Goal: Task Accomplishment & Management: Use online tool/utility

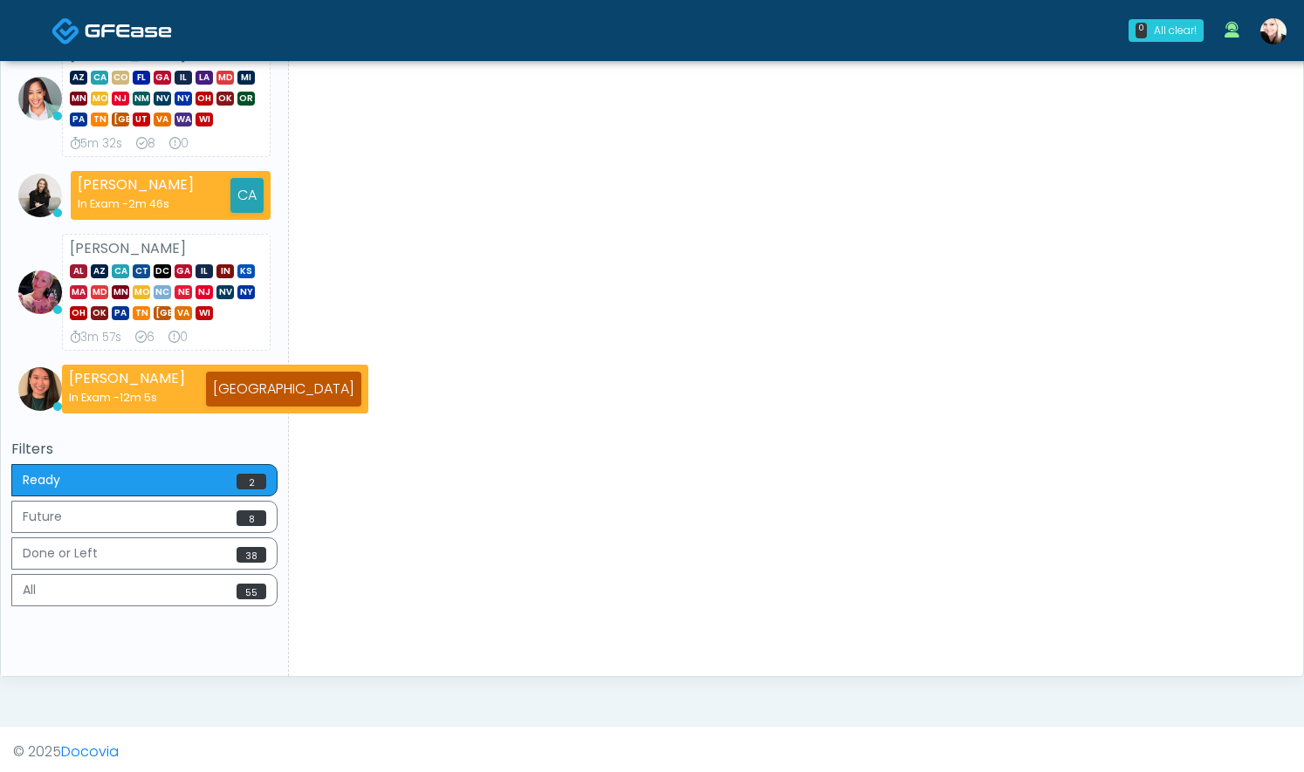
scroll to position [331, 0]
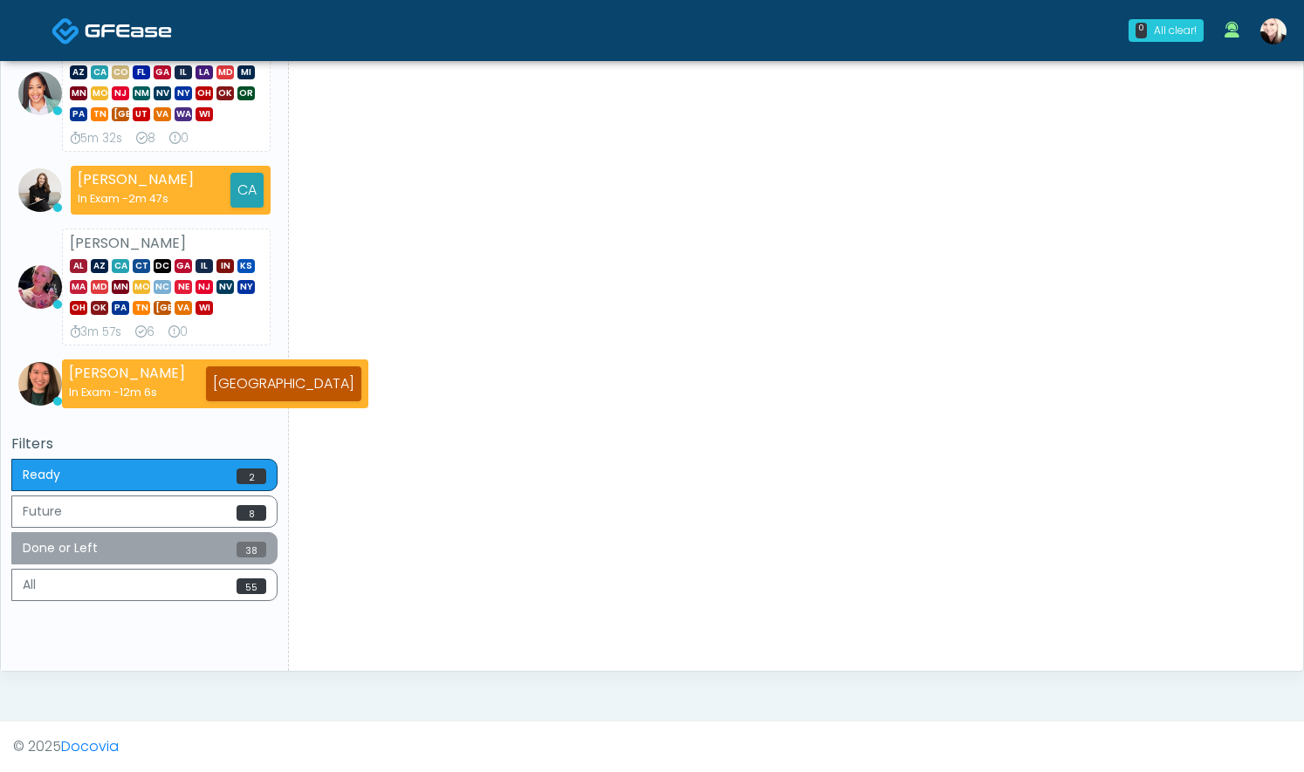
click at [156, 562] on button "Done or Left 38" at bounding box center [144, 548] width 266 height 32
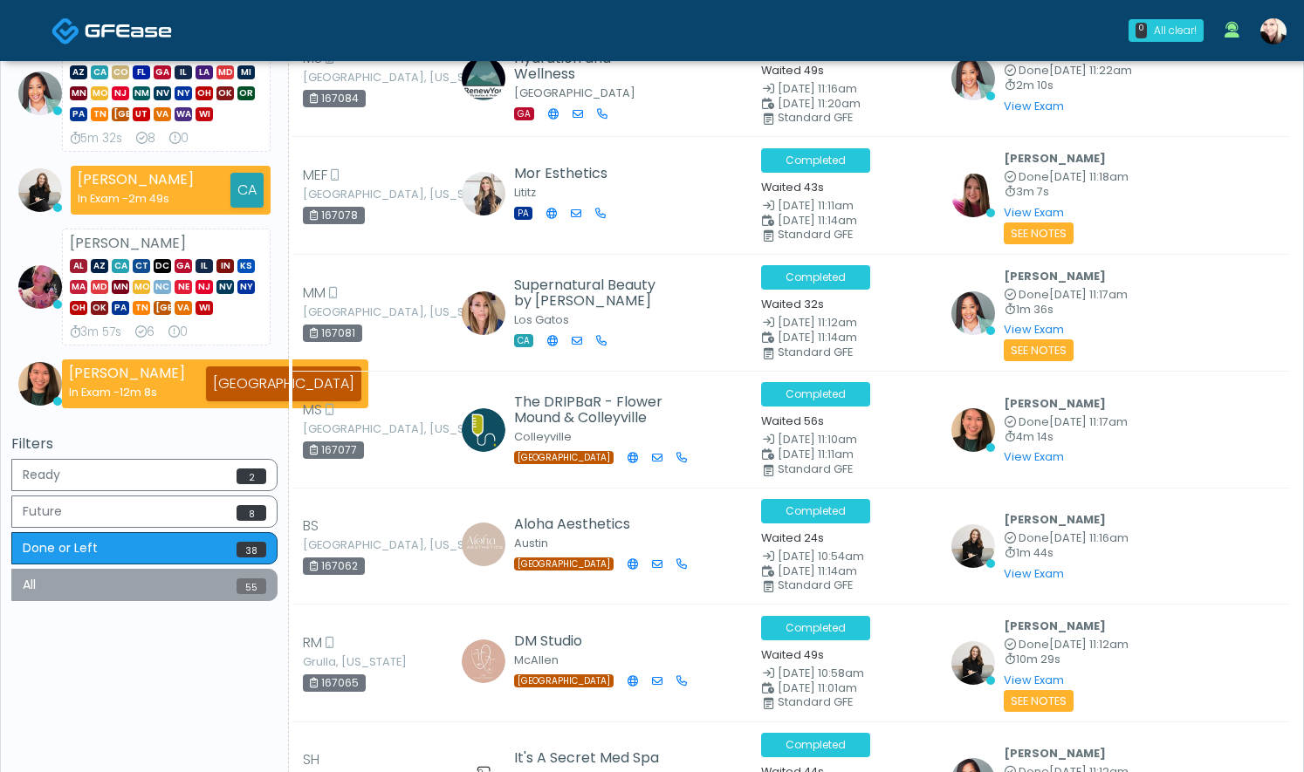
click at [145, 585] on button "All 55" at bounding box center [144, 585] width 266 height 32
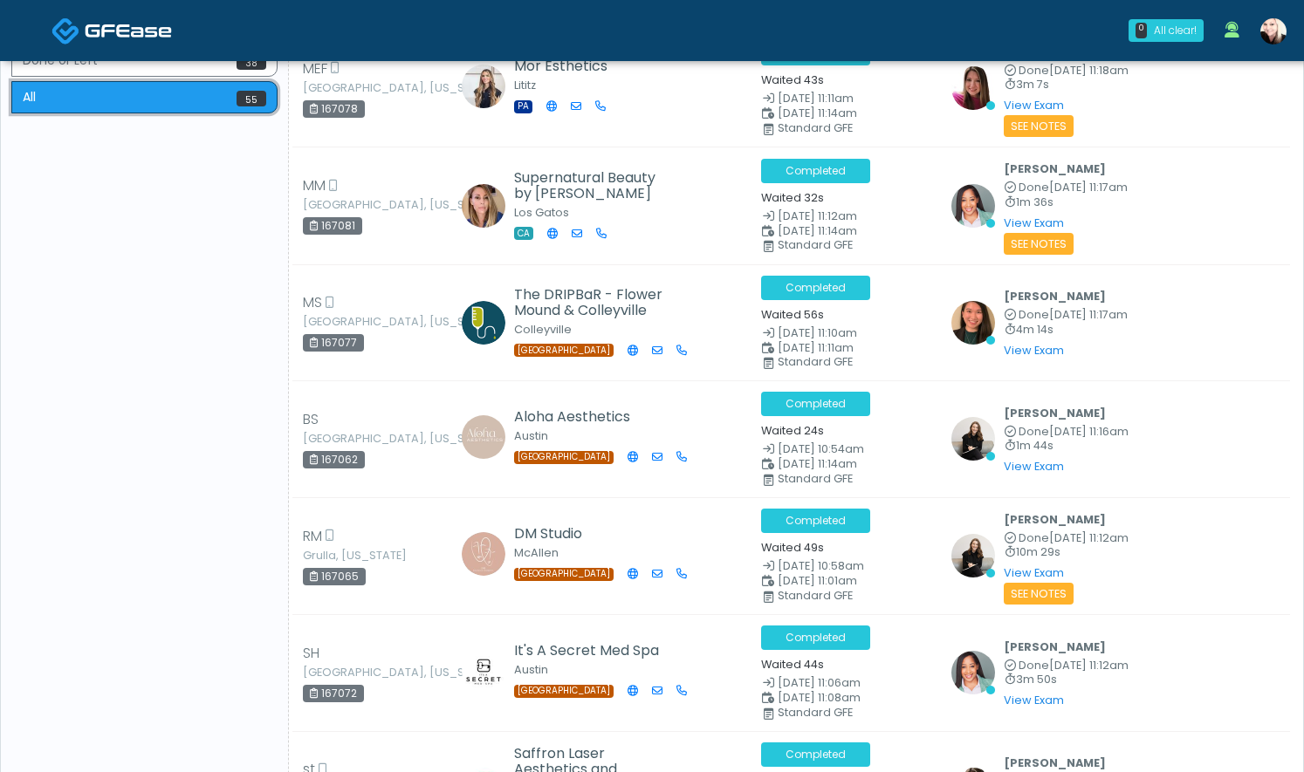
scroll to position [0, 0]
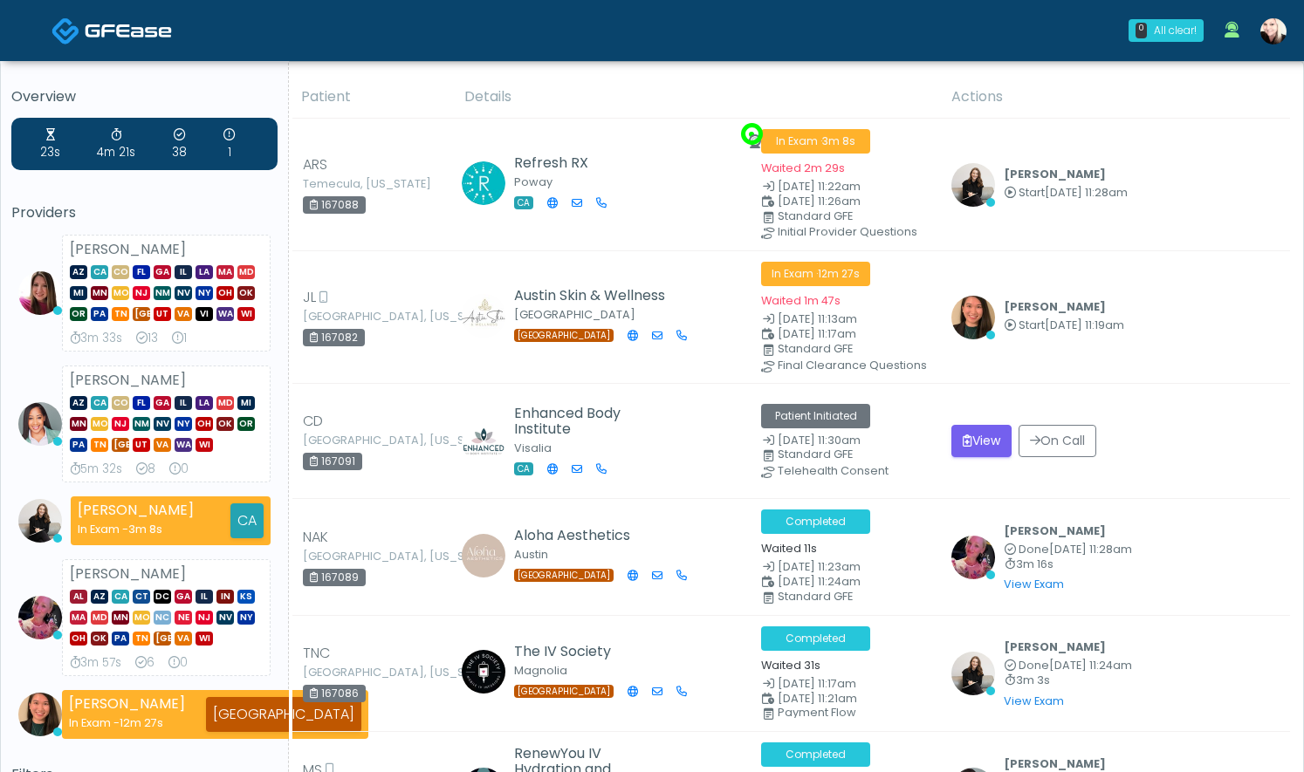
click at [114, 43] on link at bounding box center [111, 30] width 120 height 57
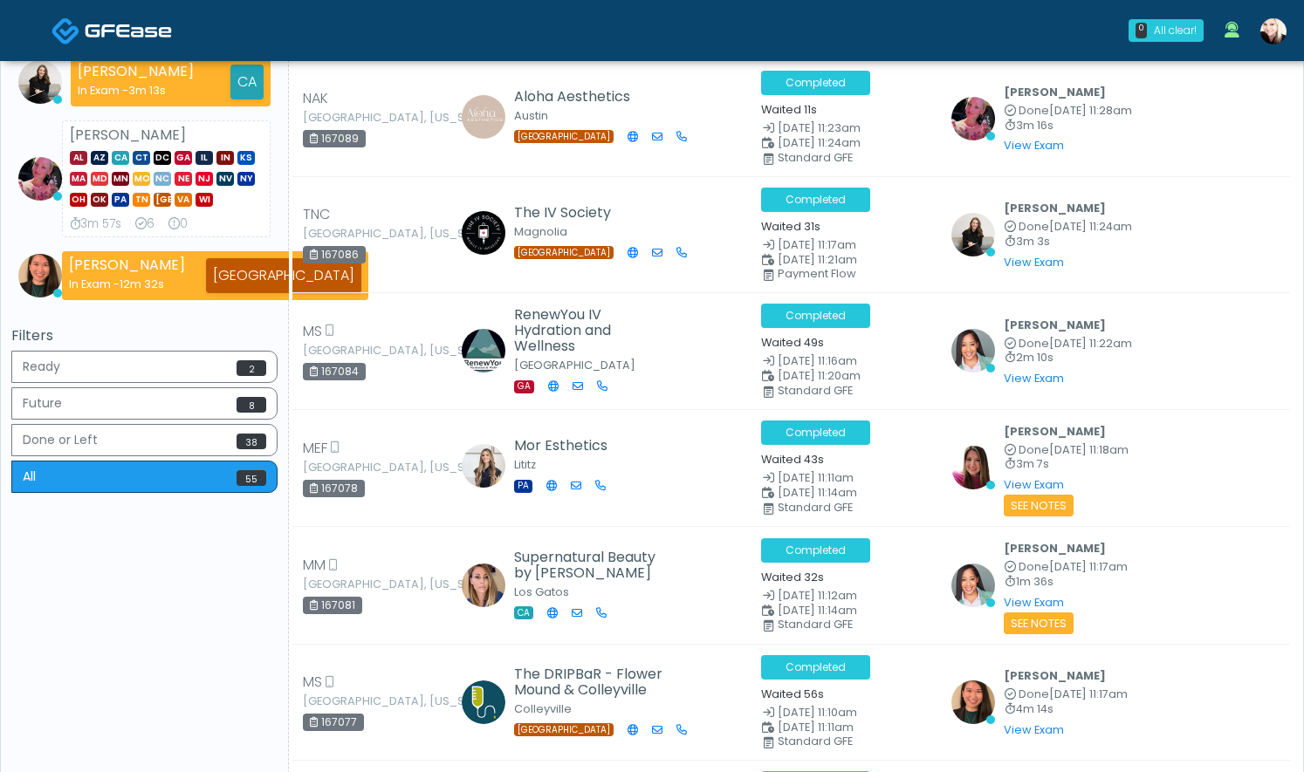
scroll to position [449, 0]
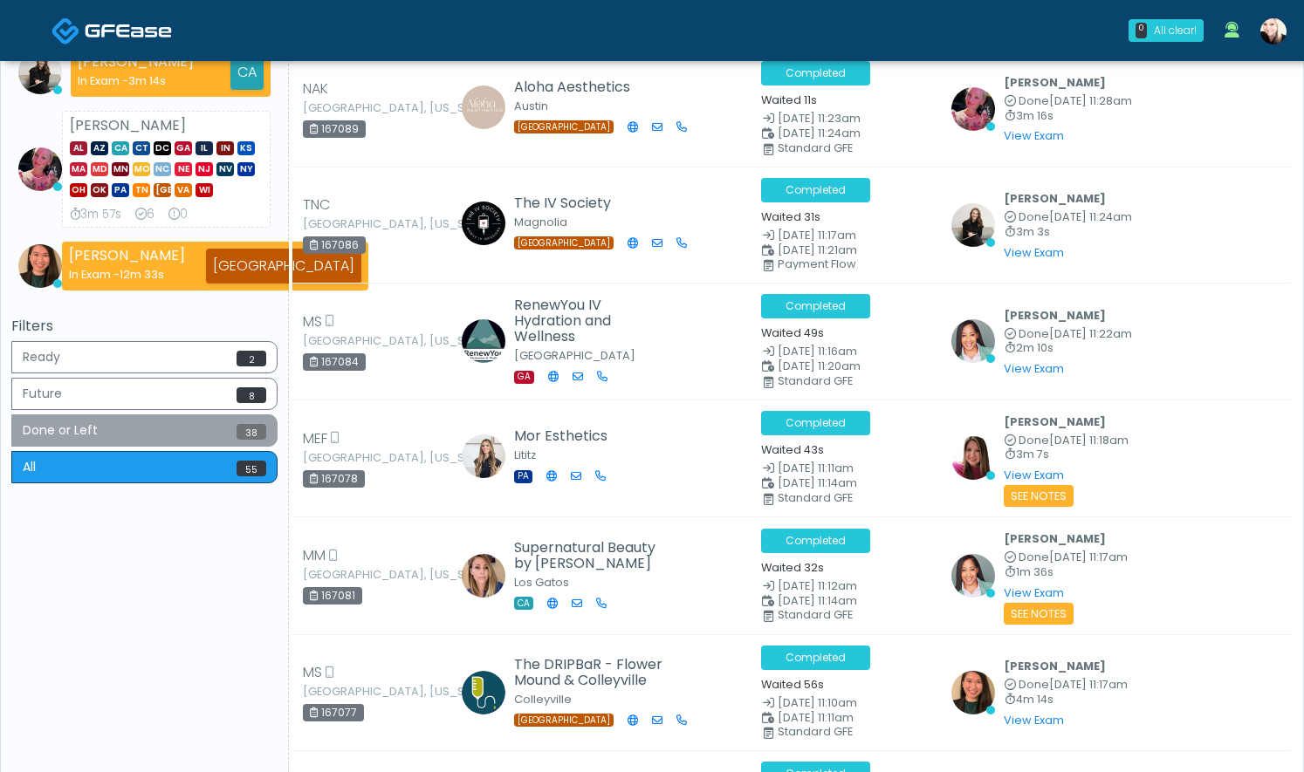
click at [124, 426] on button "Done or Left 38" at bounding box center [144, 430] width 266 height 32
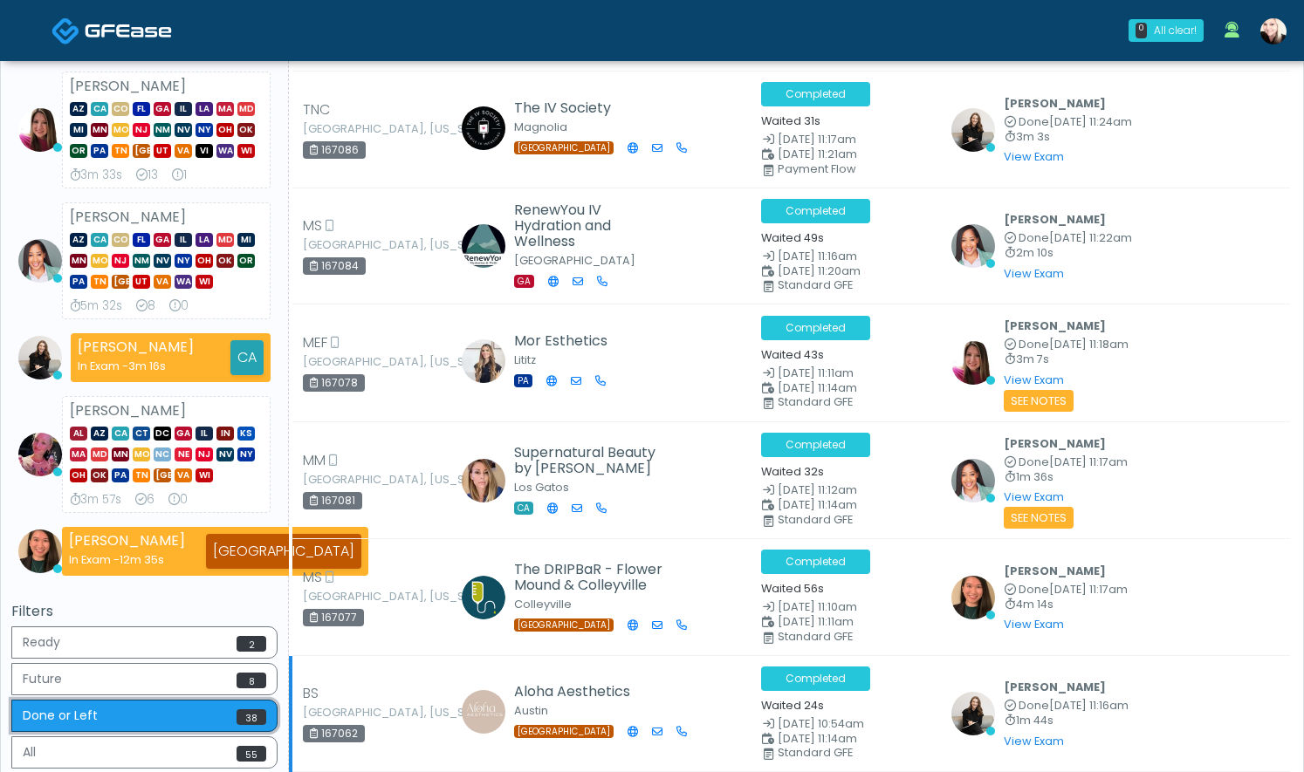
scroll to position [0, 0]
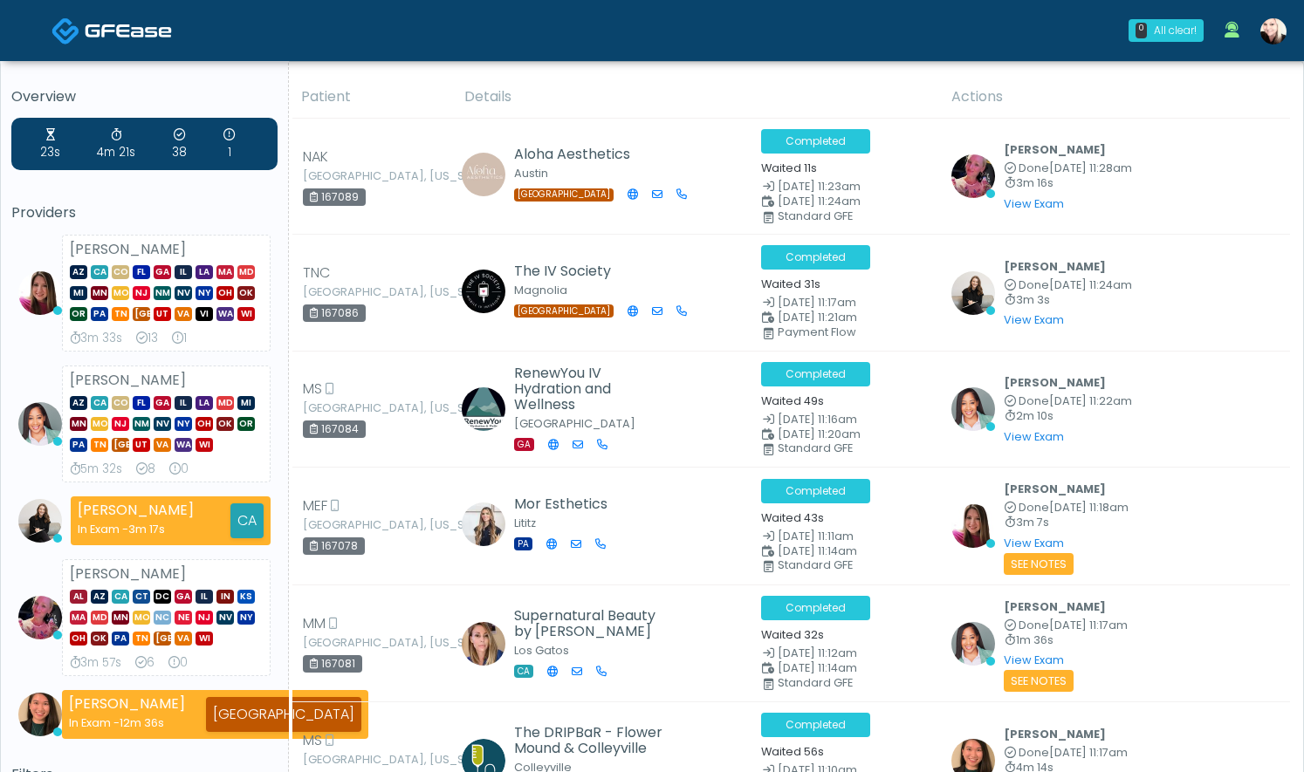
click at [336, 91] on th "Patient" at bounding box center [372, 97] width 163 height 43
click at [544, 99] on th "Details" at bounding box center [697, 97] width 487 height 43
click at [480, 108] on th "Details" at bounding box center [697, 97] width 487 height 43
click at [83, 193] on div "23s 4m 21s 38 1 Providers Megan McComy AZ CA CO FL GA IL LA MA MD MI MN MO NJ N…" at bounding box center [144, 428] width 266 height 621
click at [1273, 31] on img at bounding box center [1273, 31] width 26 height 26
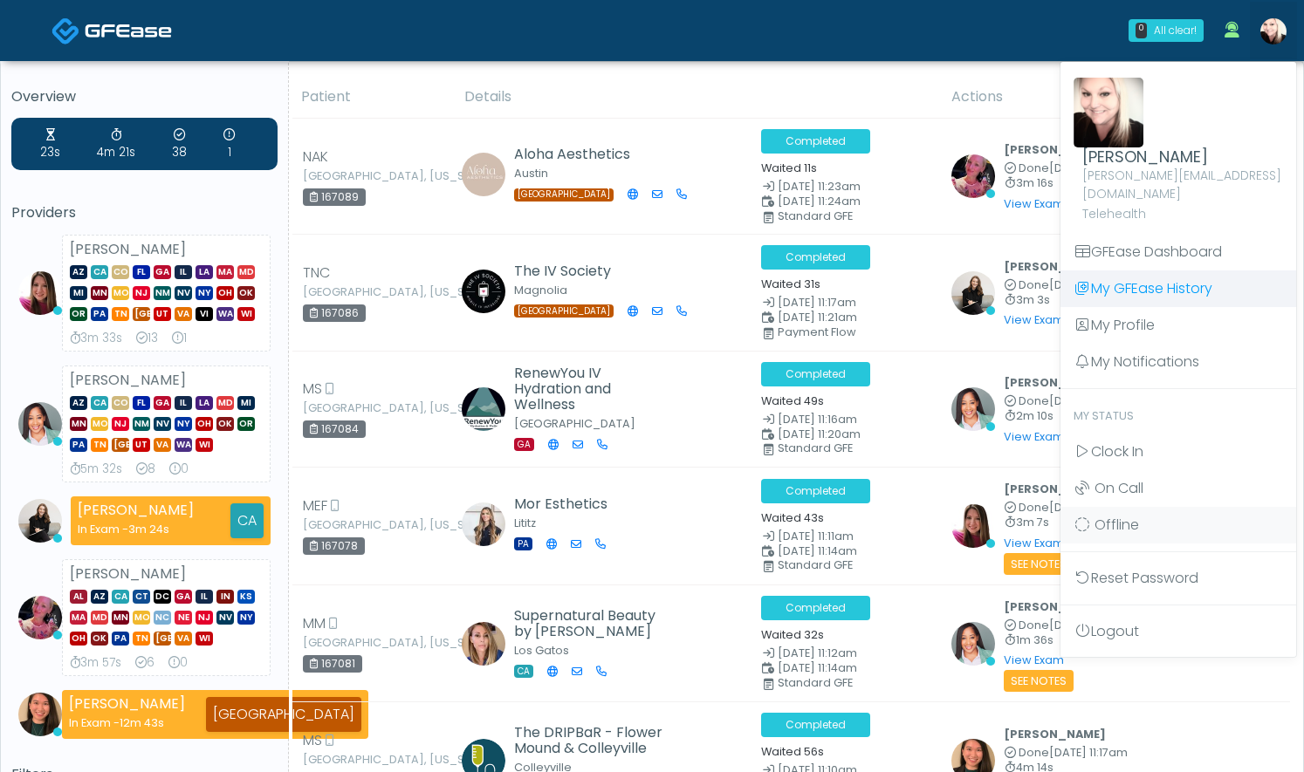
click at [1161, 279] on link "My GFEase History" at bounding box center [1178, 289] width 236 height 37
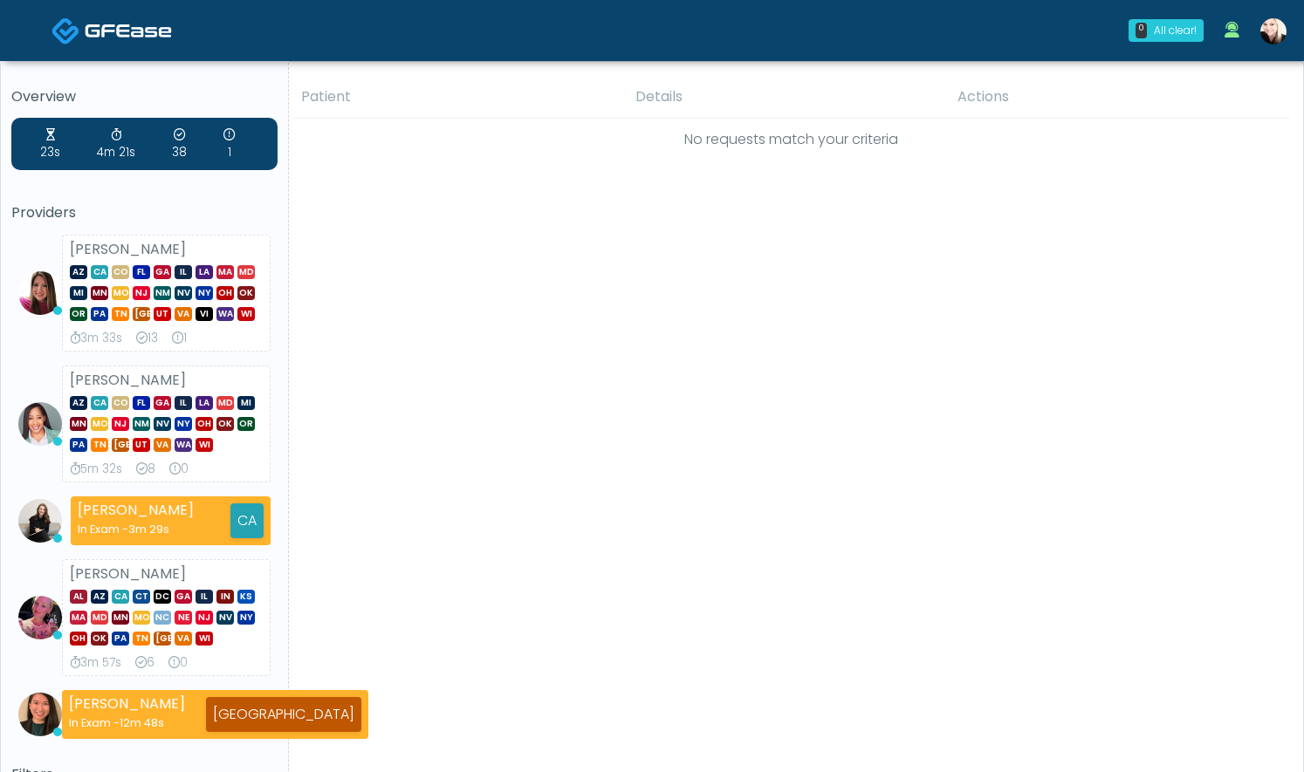
click at [661, 95] on th "Details" at bounding box center [786, 97] width 322 height 43
click at [1281, 28] on img at bounding box center [1273, 31] width 26 height 26
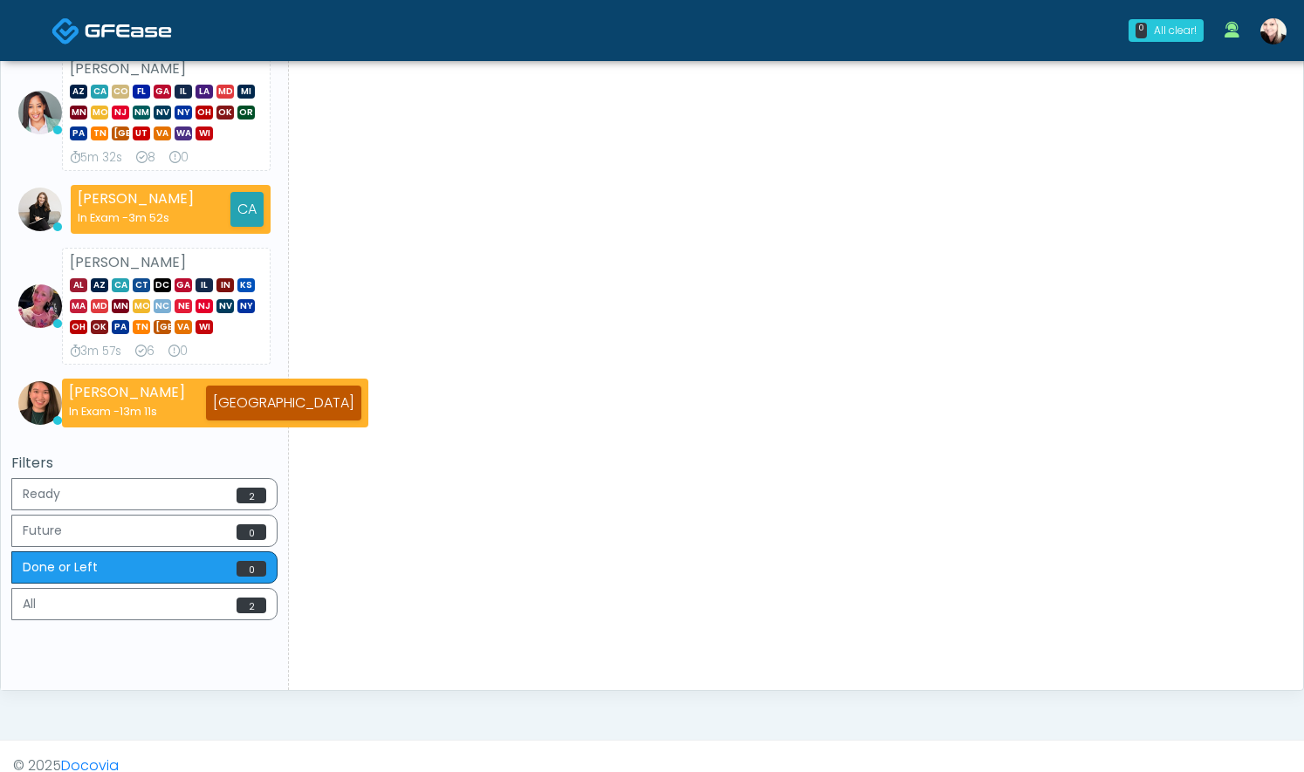
scroll to position [321, 0]
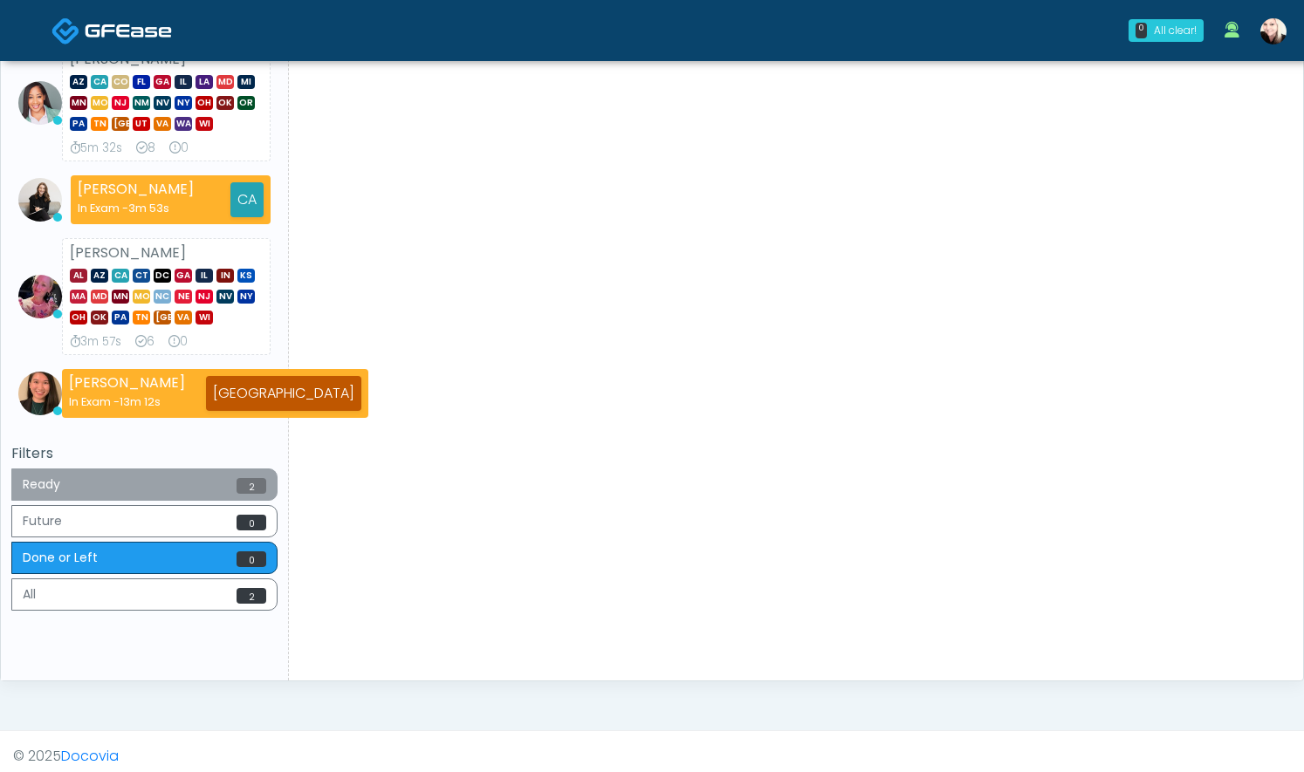
click at [147, 496] on button "Ready 2" at bounding box center [144, 485] width 266 height 32
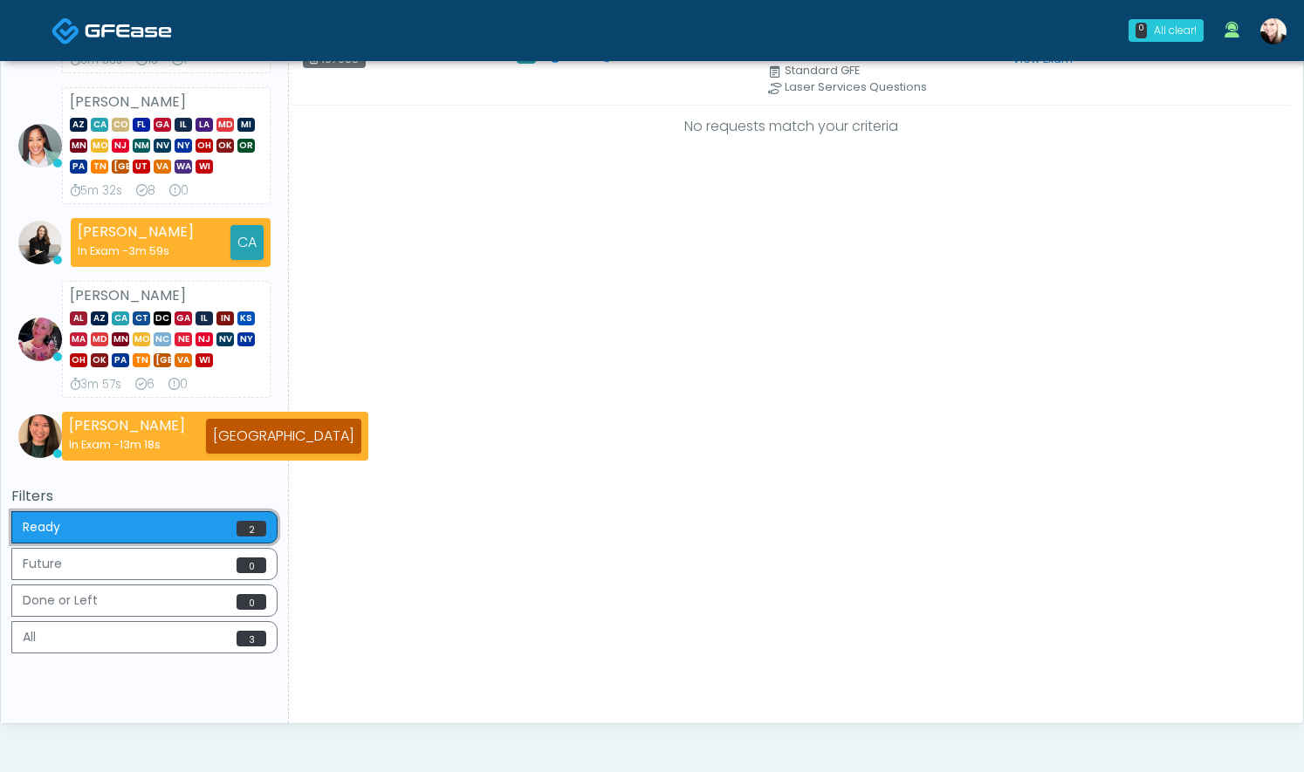
scroll to position [322, 0]
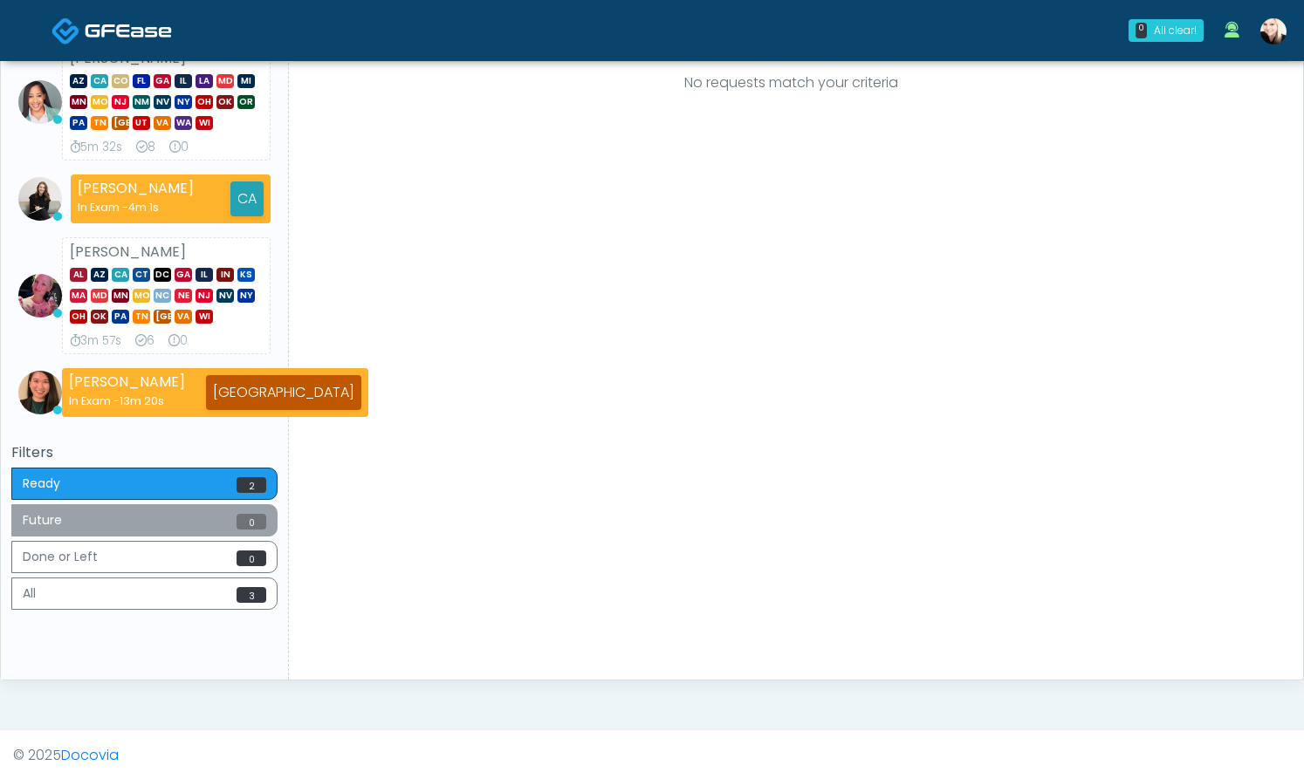
click at [148, 530] on button "Future 0" at bounding box center [144, 520] width 266 height 32
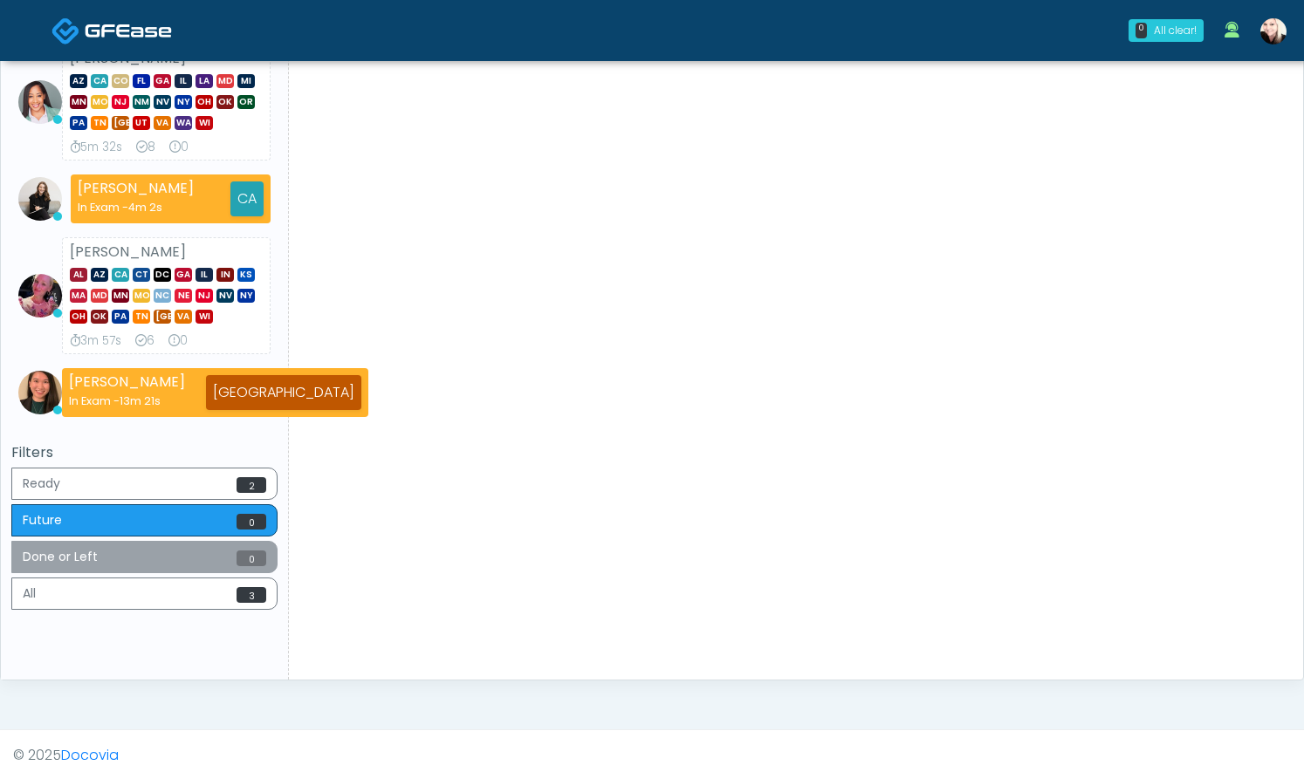
click at [148, 558] on button "Done or Left 0" at bounding box center [144, 557] width 266 height 32
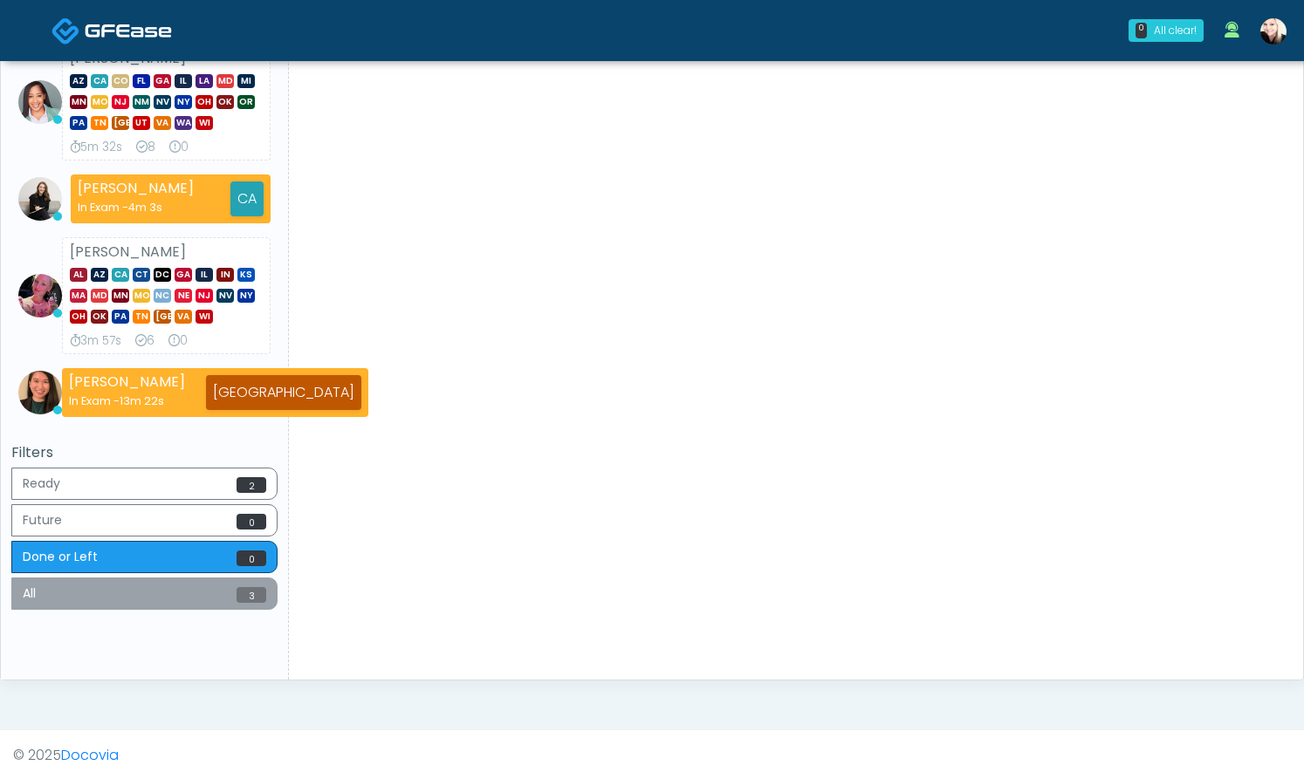
click at [147, 596] on button "All 3" at bounding box center [144, 594] width 266 height 32
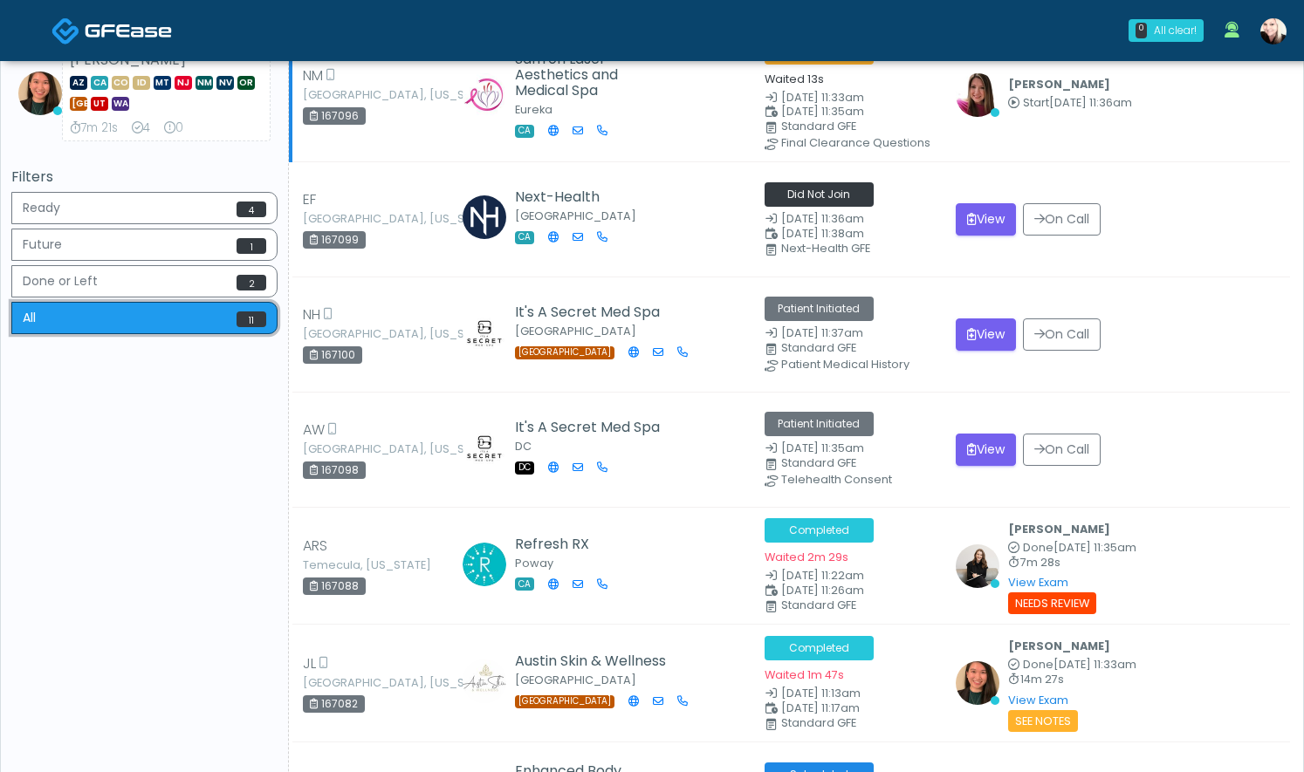
scroll to position [0, 0]
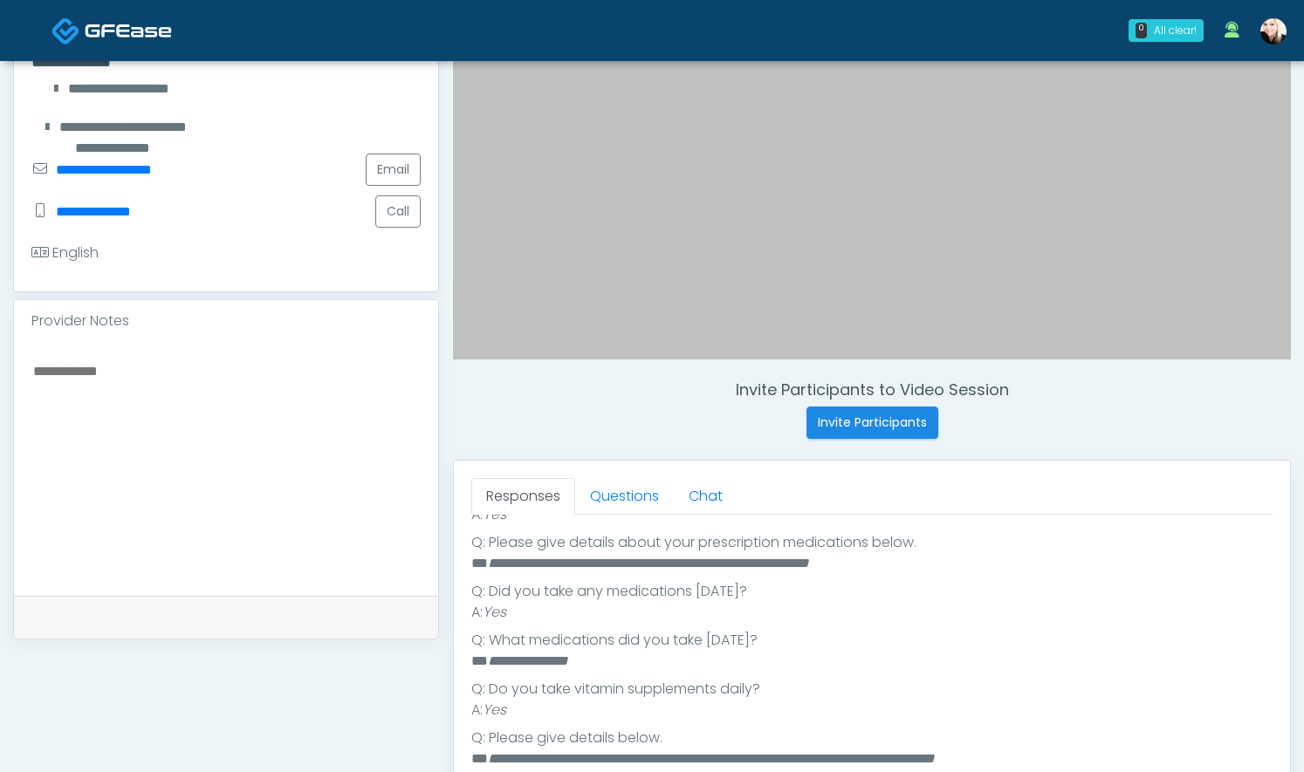
scroll to position [398, 0]
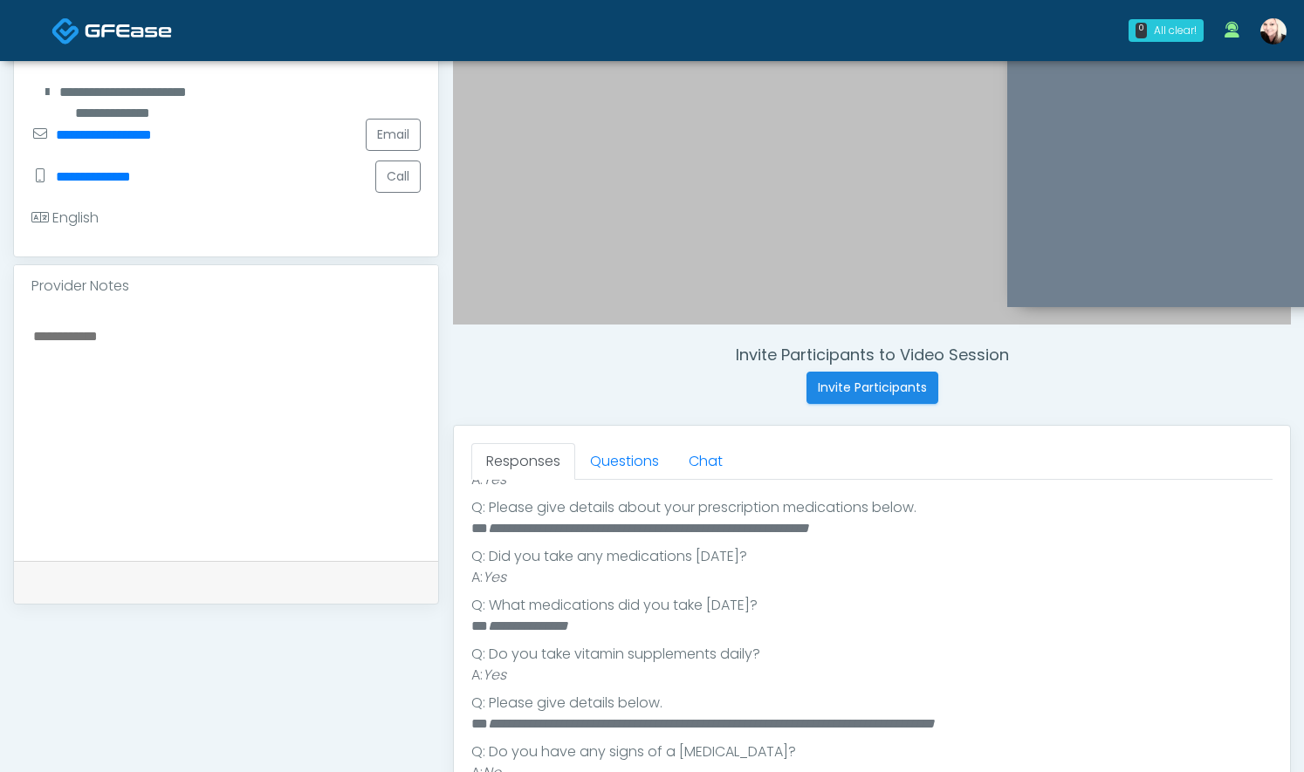
click at [606, 483] on li "A: Yes" at bounding box center [871, 479] width 801 height 21
click at [606, 474] on link "Questions" at bounding box center [624, 461] width 99 height 37
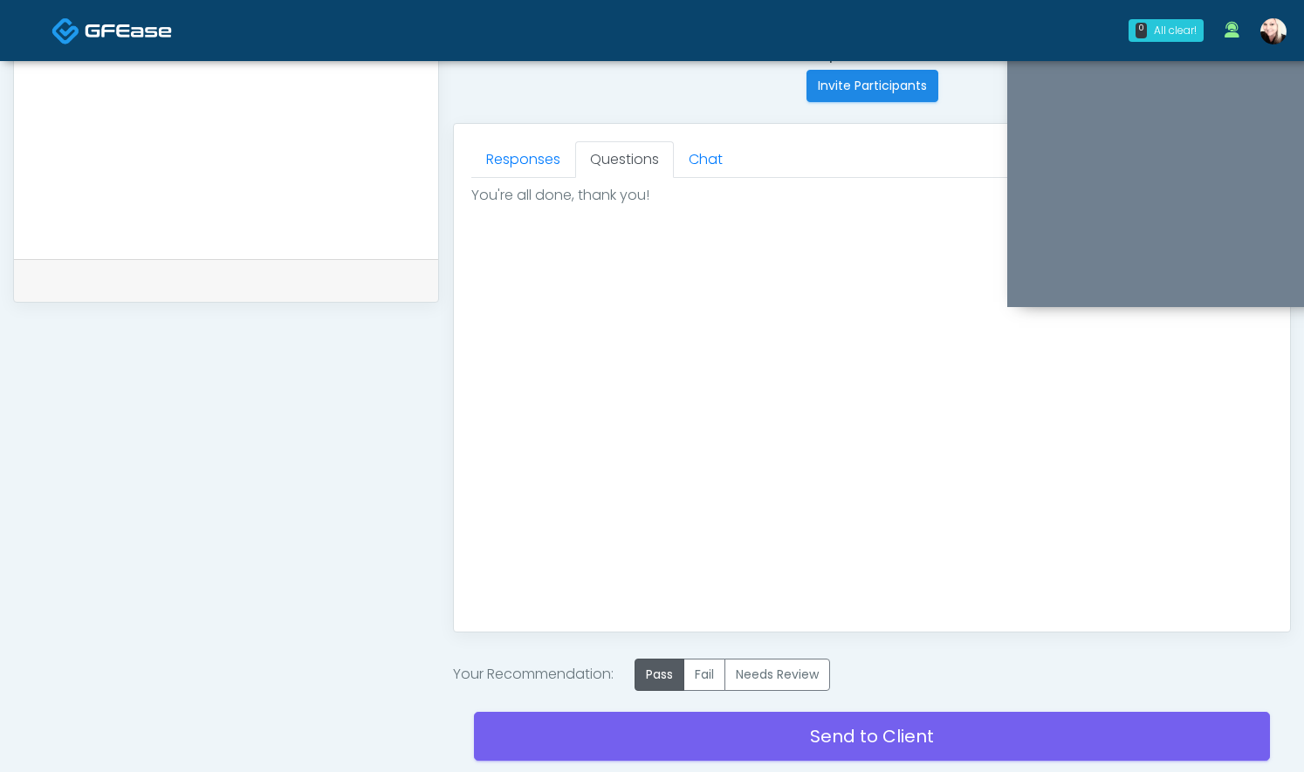
scroll to position [826, 0]
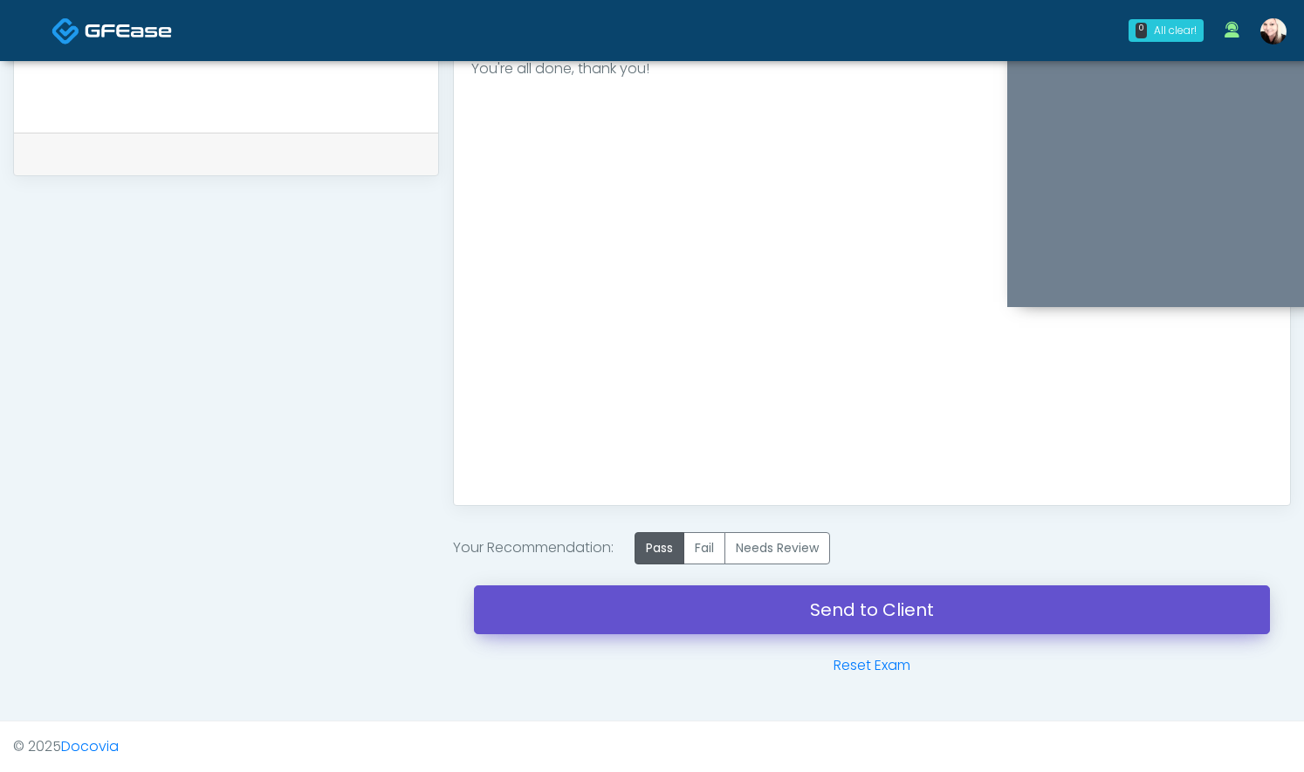
click at [752, 606] on link "Send to Client" at bounding box center [872, 610] width 796 height 49
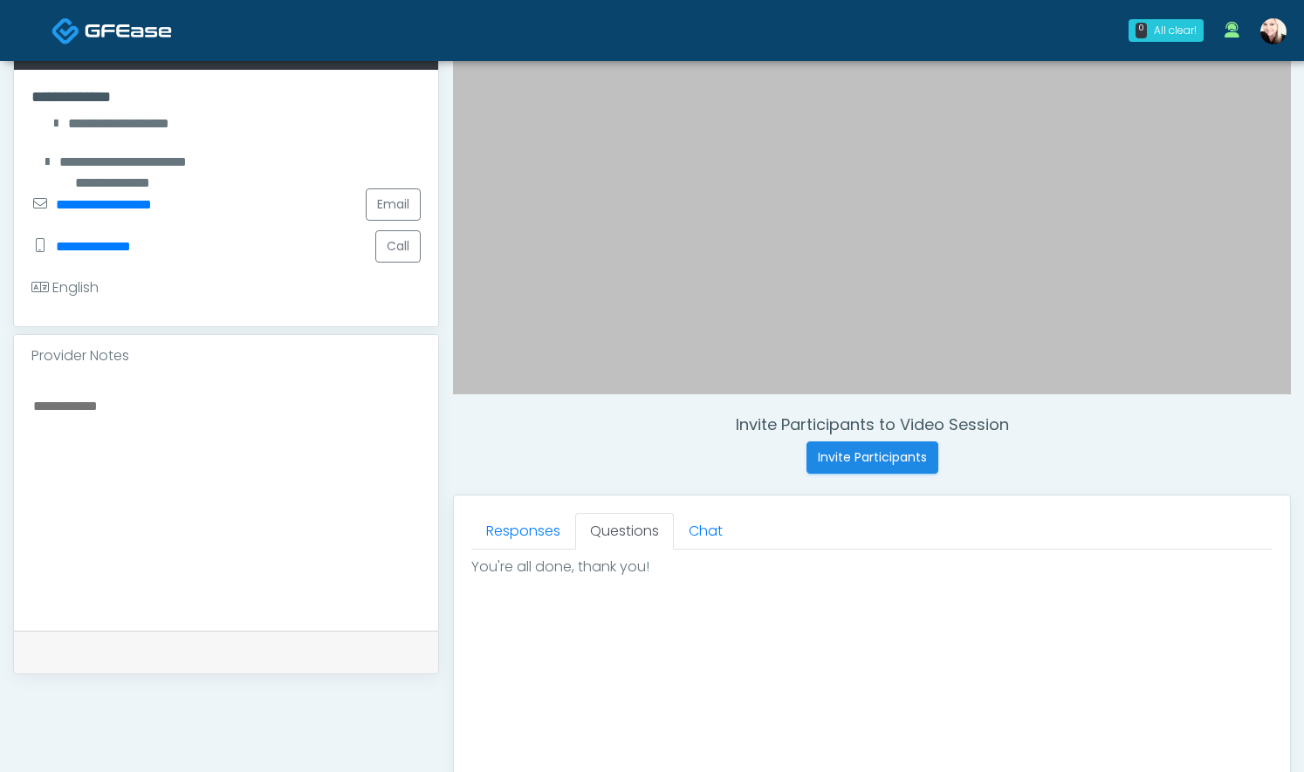
scroll to position [396, 0]
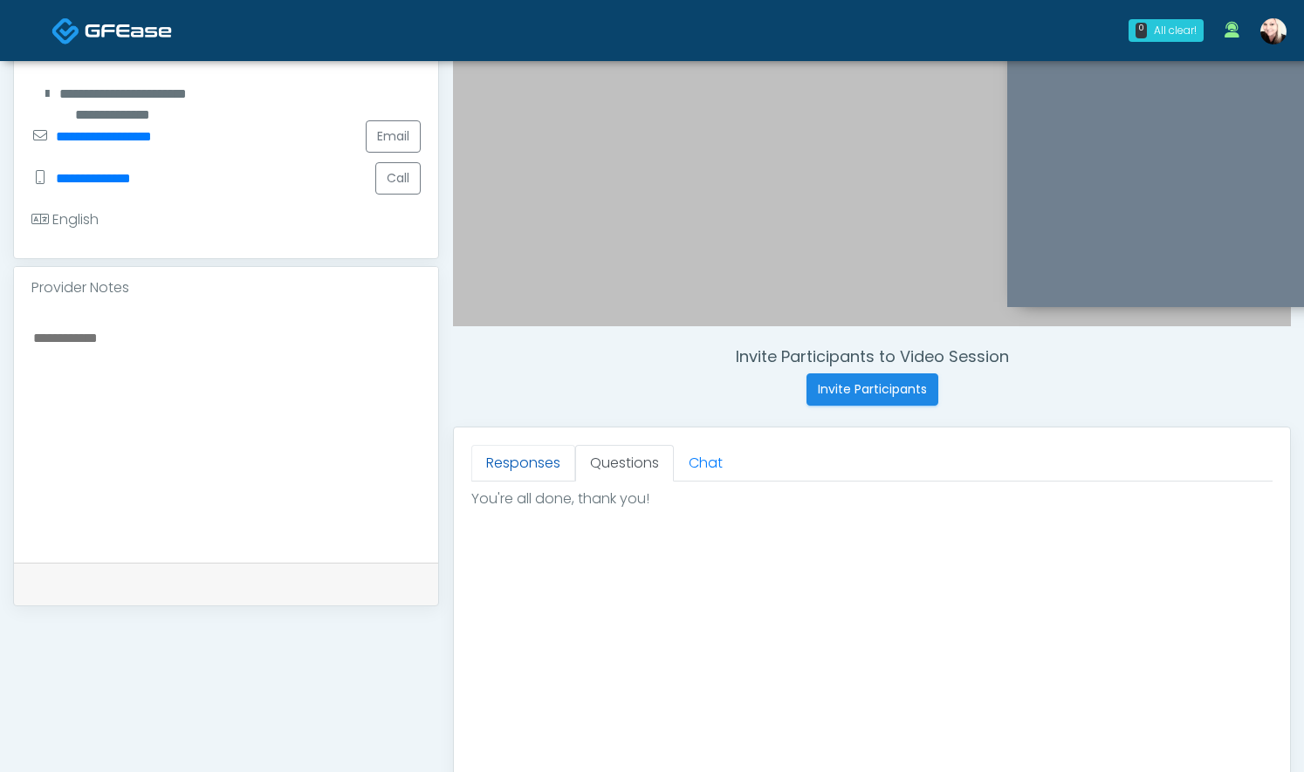
click at [542, 450] on link "Responses" at bounding box center [523, 463] width 104 height 37
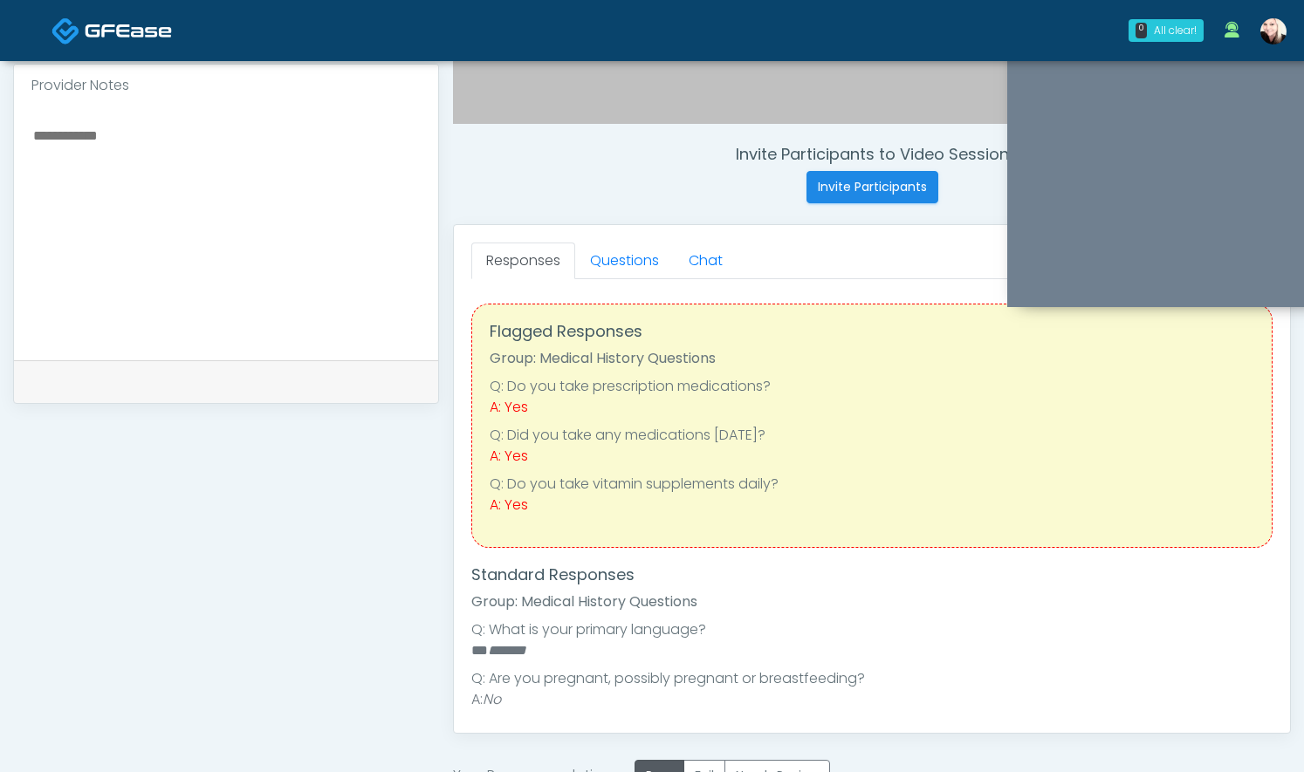
scroll to position [598, 0]
click at [608, 272] on link "Questions" at bounding box center [624, 261] width 99 height 37
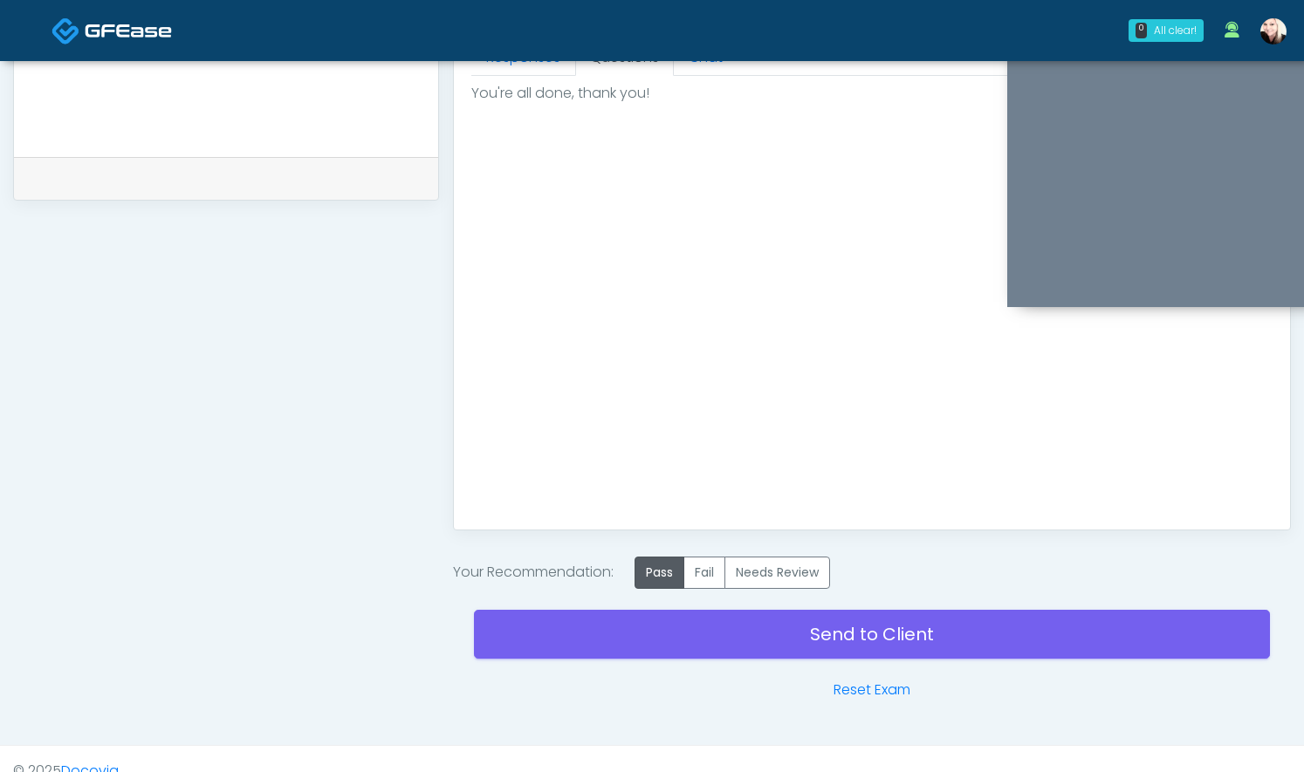
scroll to position [810, 0]
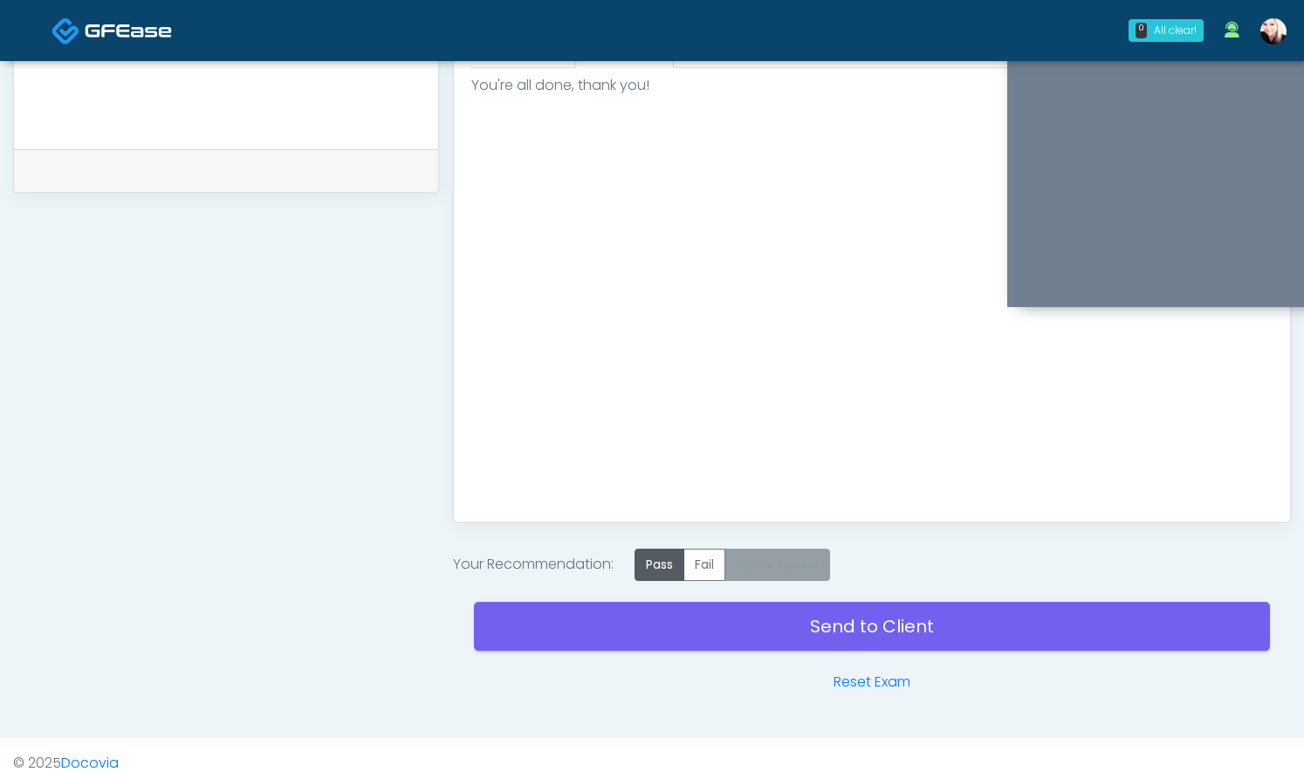
click at [783, 553] on label "Needs Review" at bounding box center [777, 565] width 106 height 32
click at [656, 568] on label "Pass" at bounding box center [659, 565] width 50 height 32
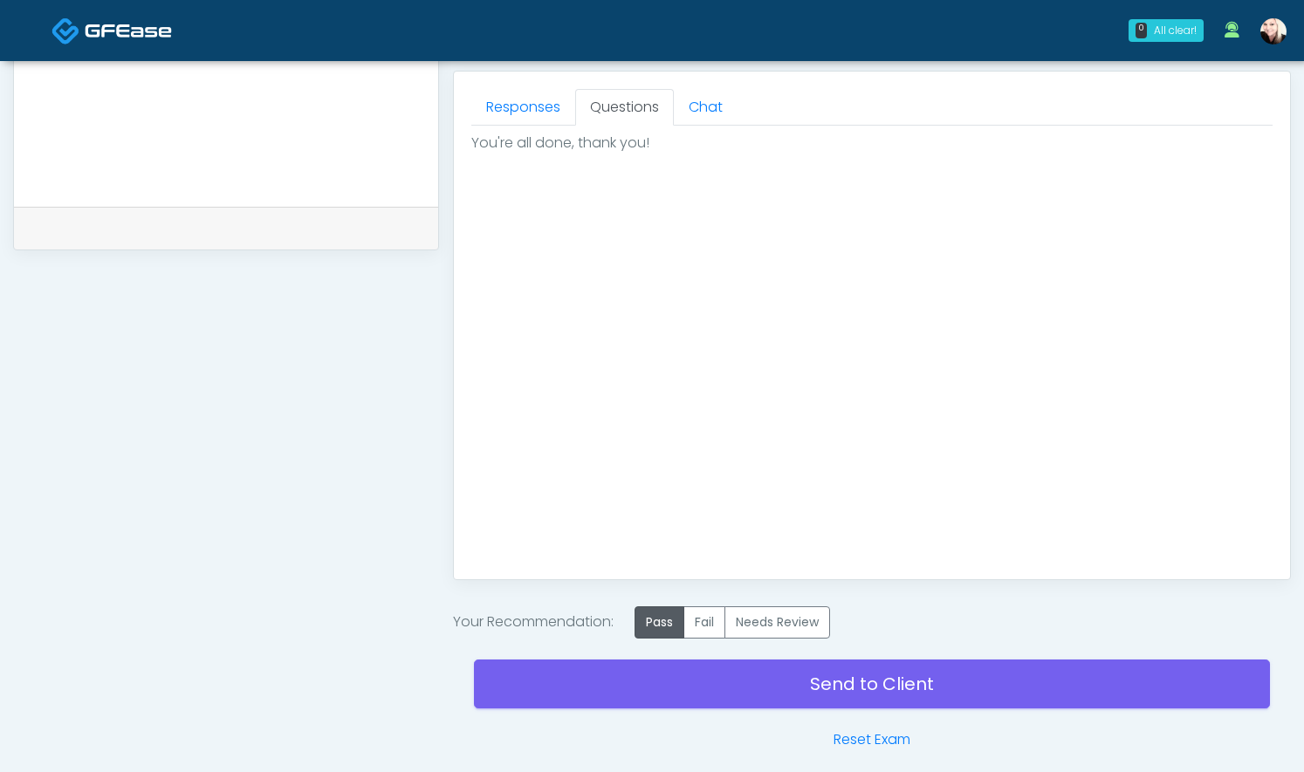
scroll to position [769, 0]
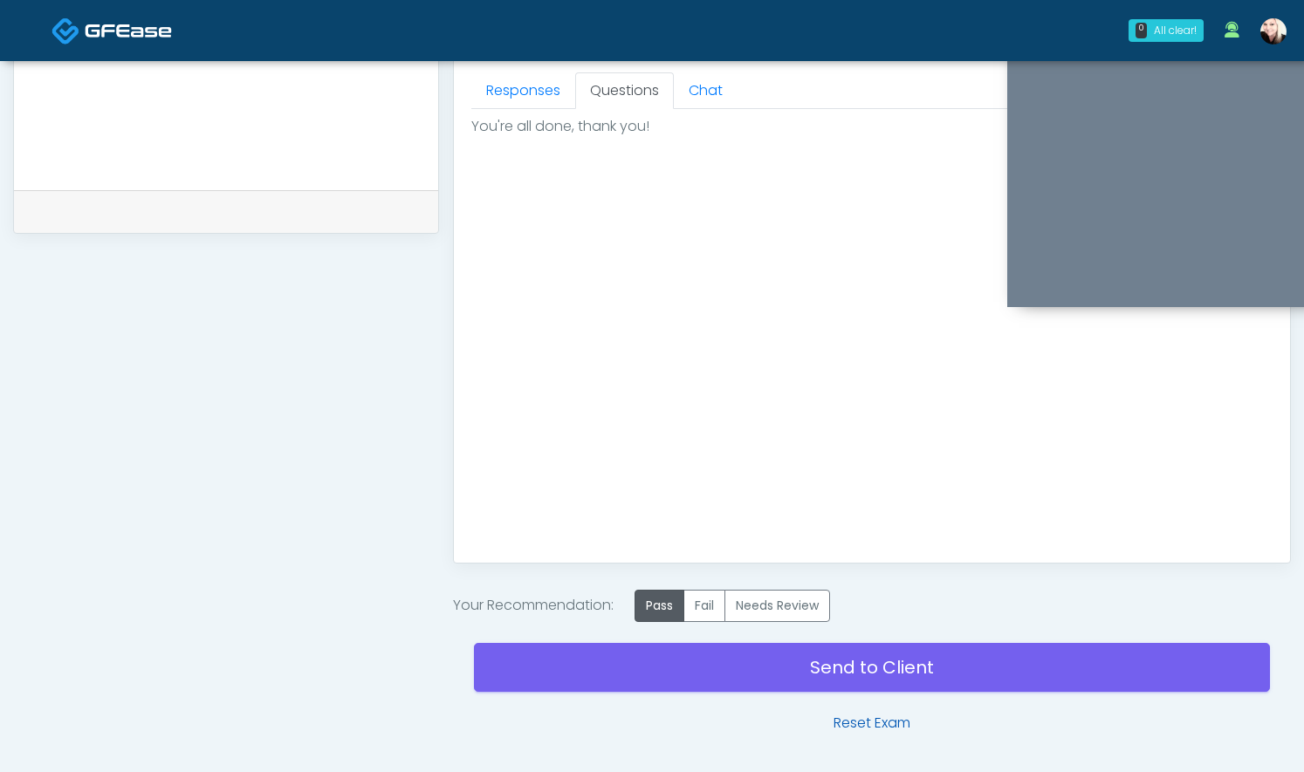
click at [846, 727] on link "Reset Exam" at bounding box center [871, 723] width 77 height 21
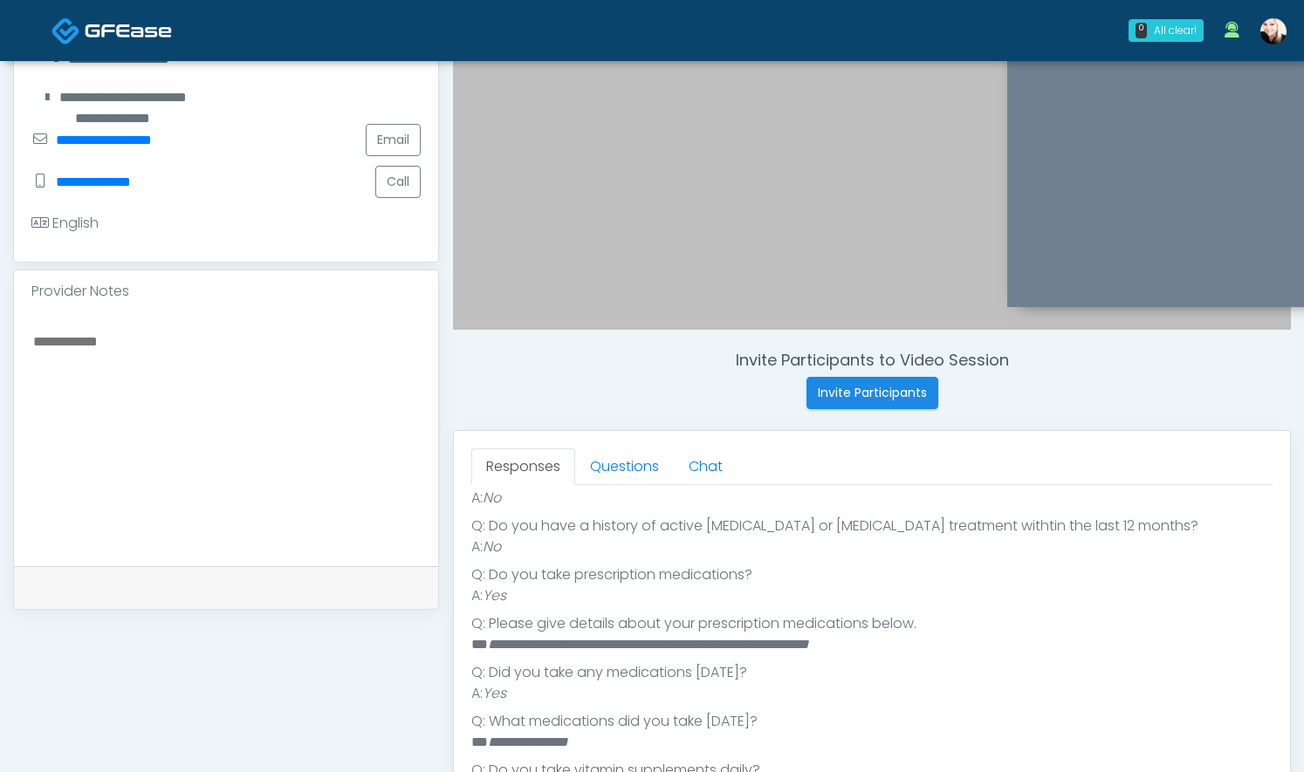
scroll to position [471, 0]
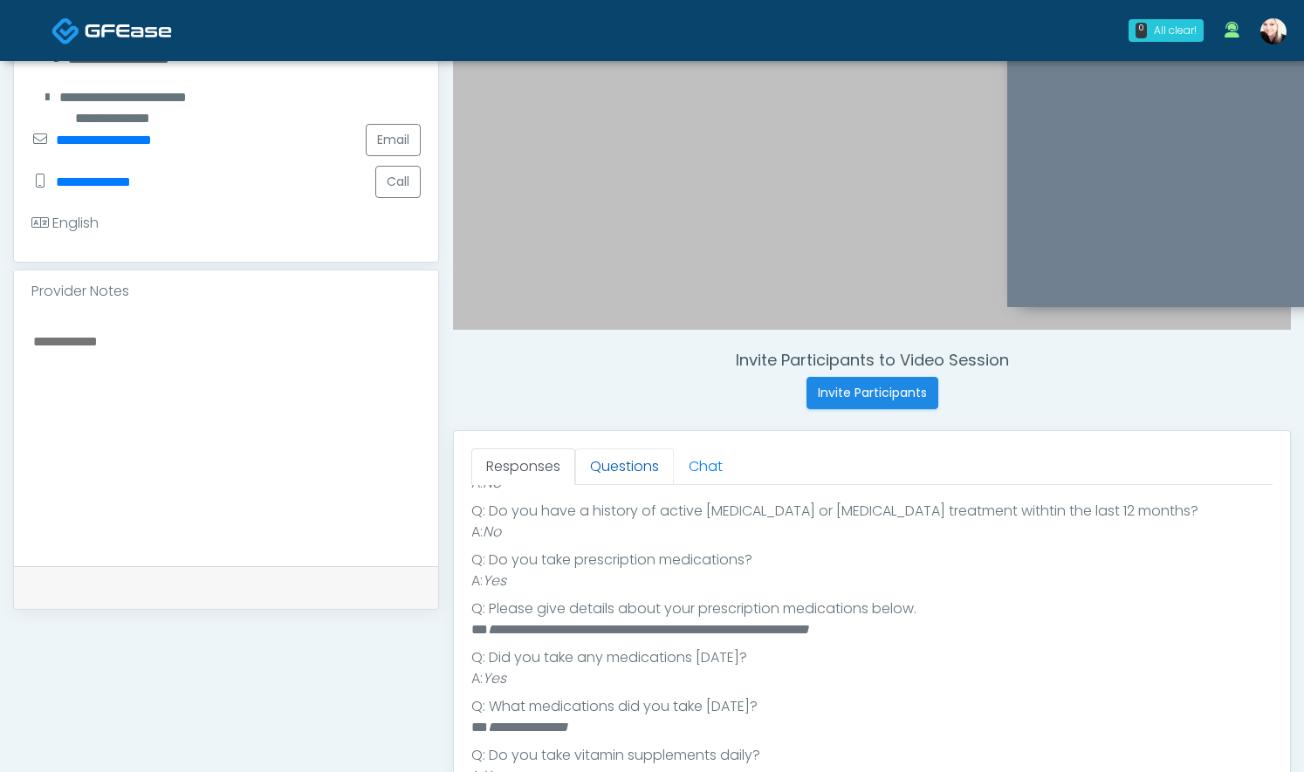
click at [599, 482] on link "Questions" at bounding box center [624, 467] width 99 height 37
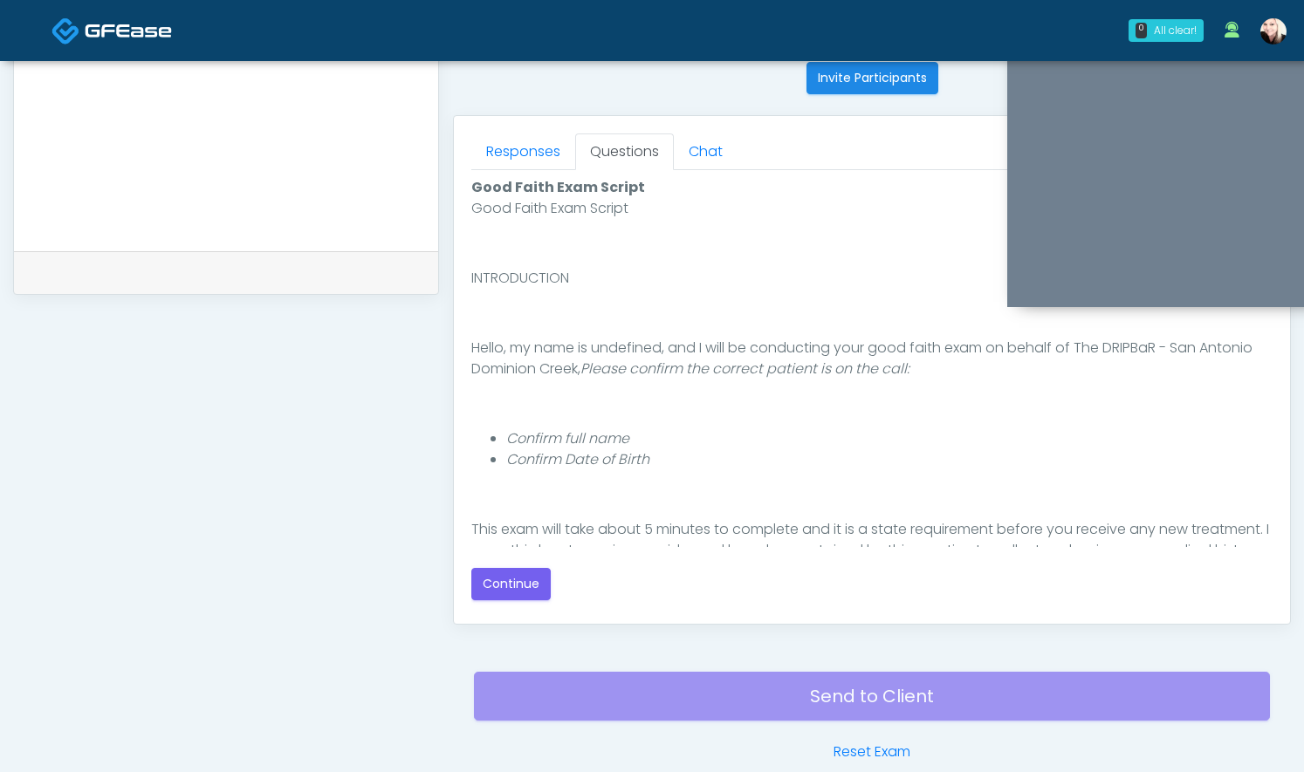
scroll to position [709, 0]
click at [527, 587] on button "Continue" at bounding box center [510, 583] width 79 height 32
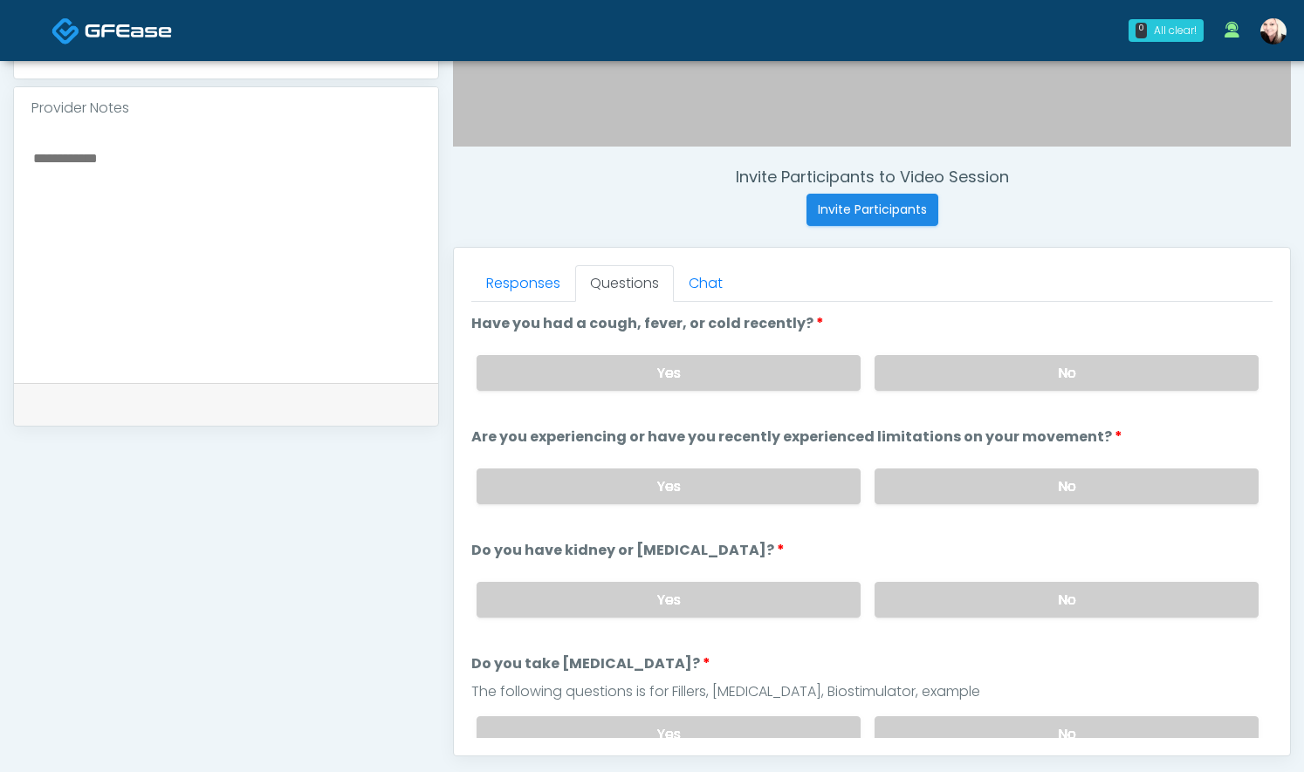
scroll to position [794, 0]
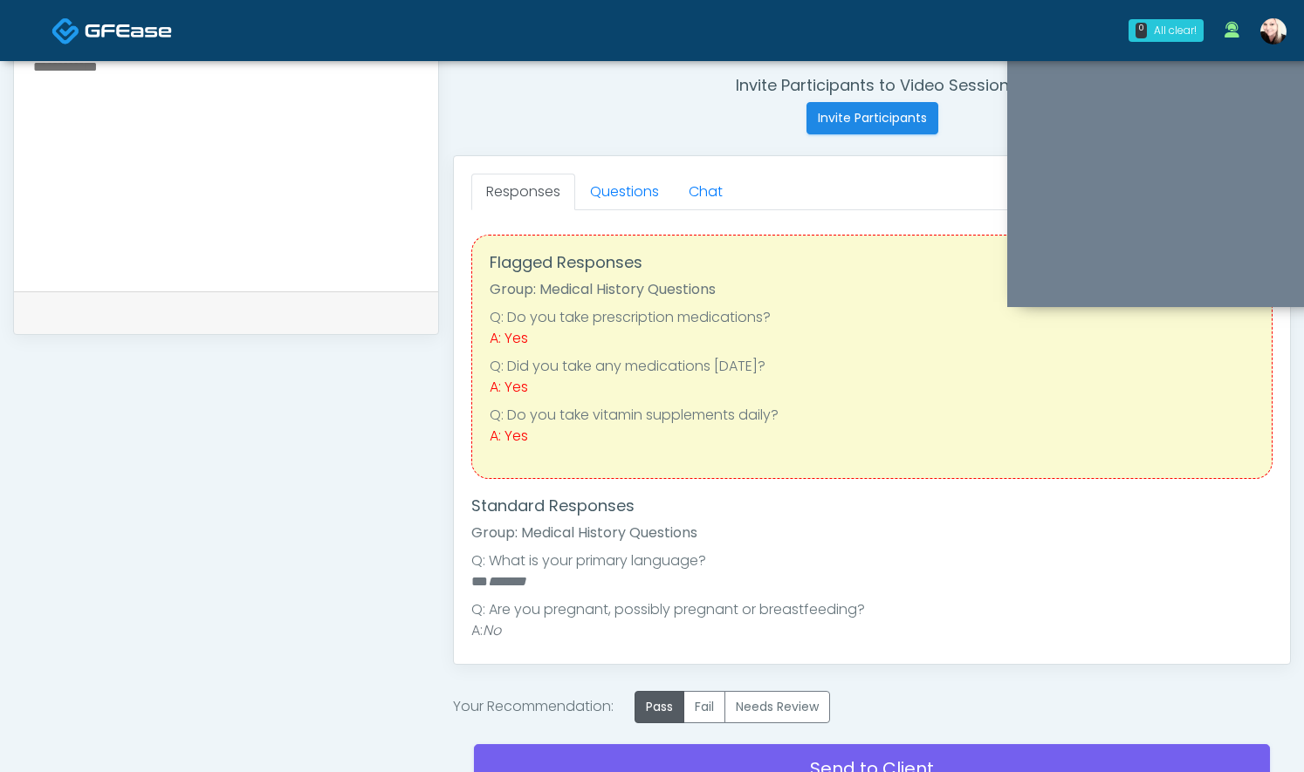
scroll to position [513, 0]
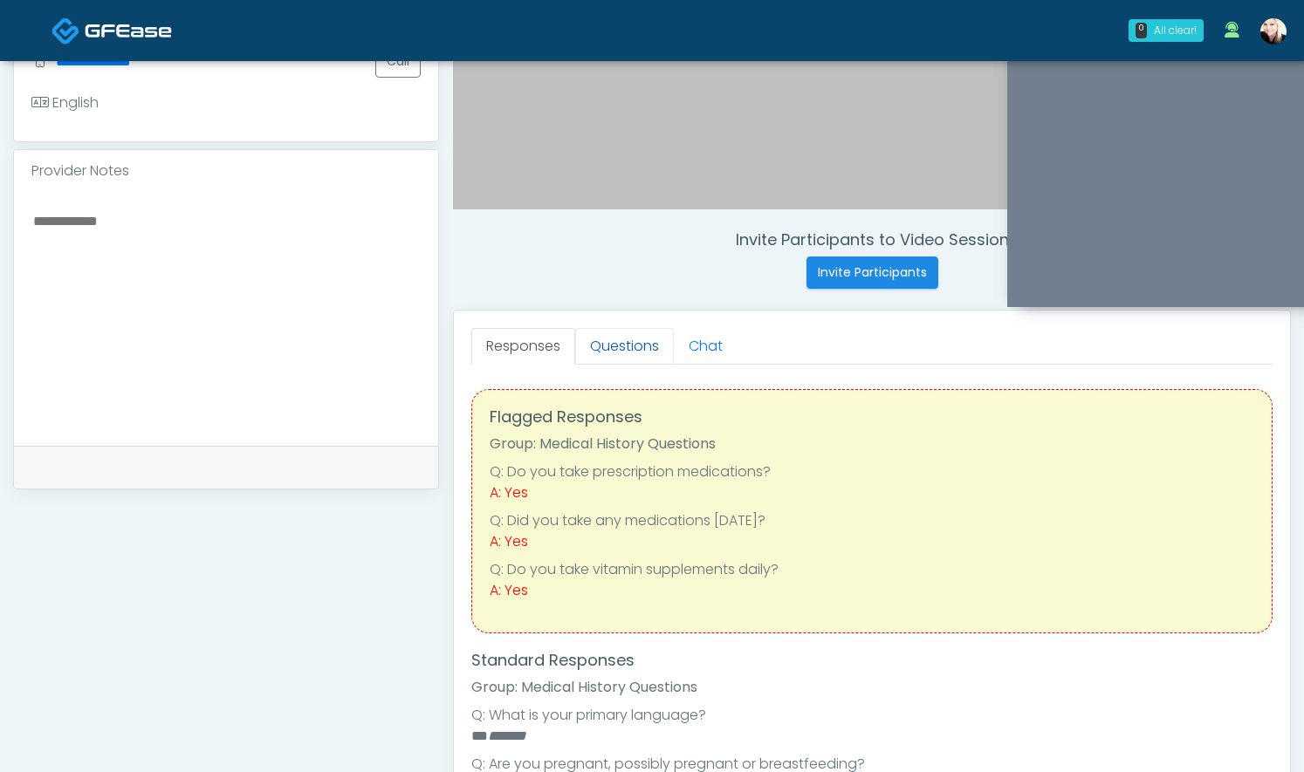
click at [649, 353] on link "Questions" at bounding box center [624, 346] width 99 height 37
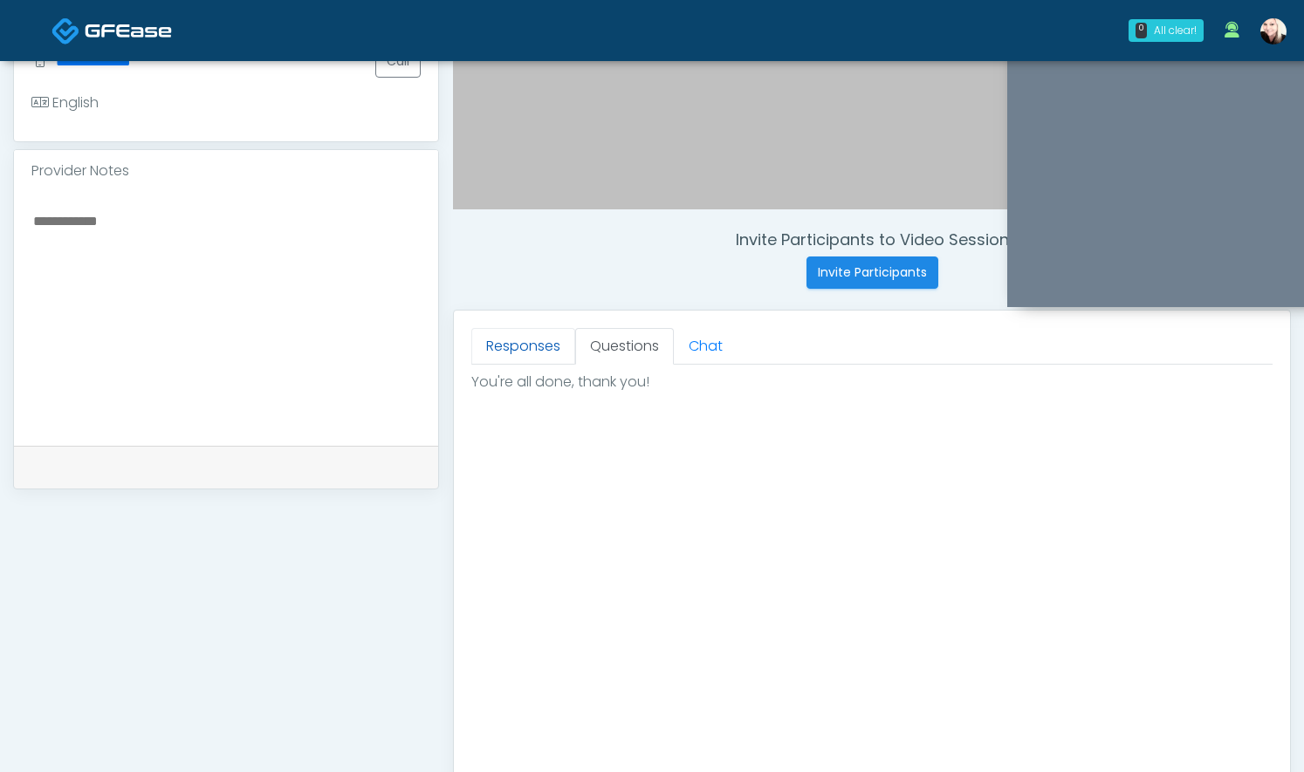
click at [547, 341] on link "Responses" at bounding box center [523, 346] width 104 height 37
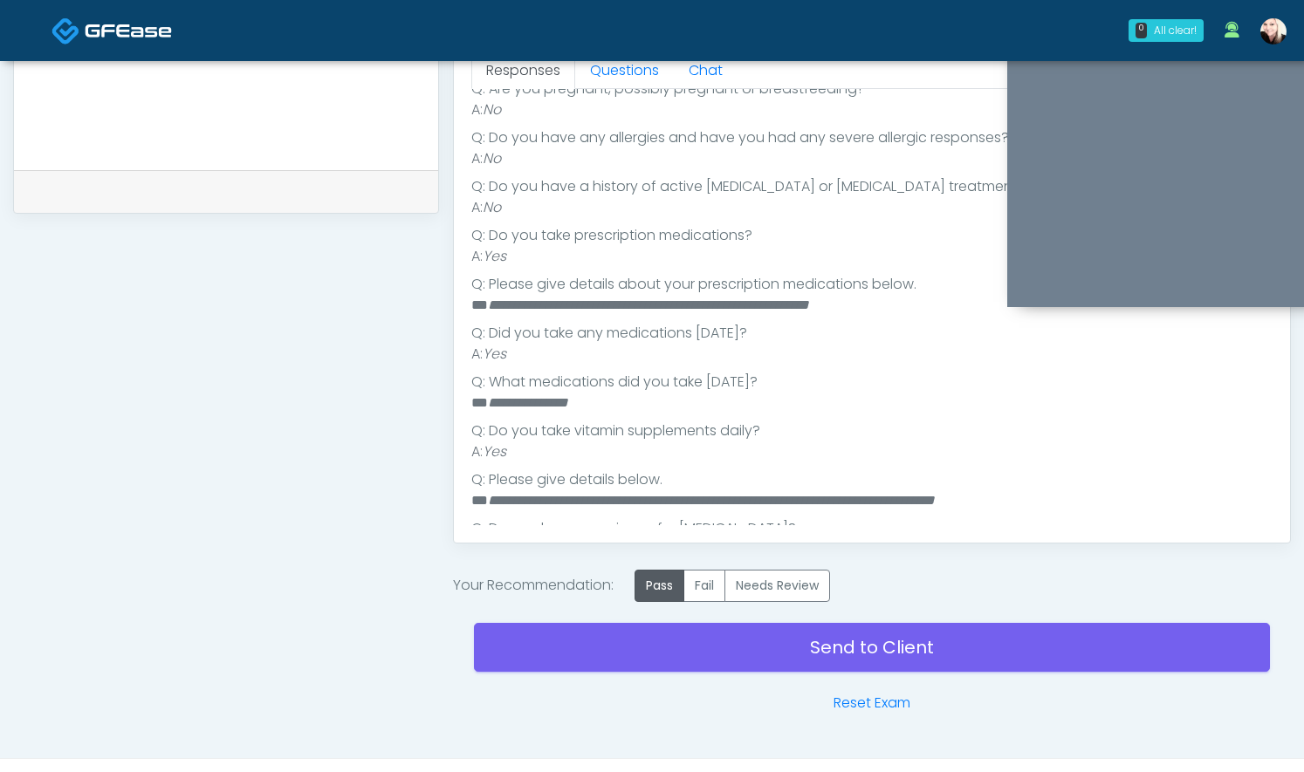
scroll to position [353, 0]
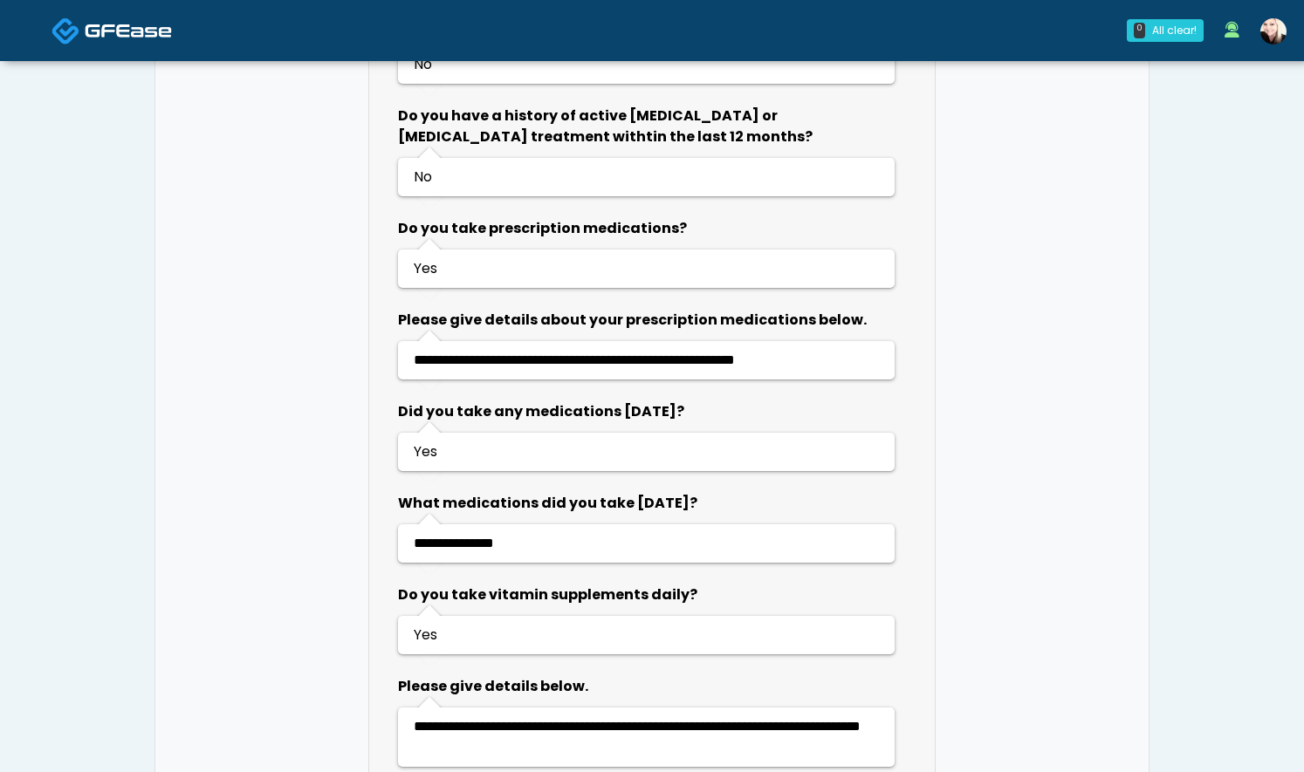
scroll to position [1267, 0]
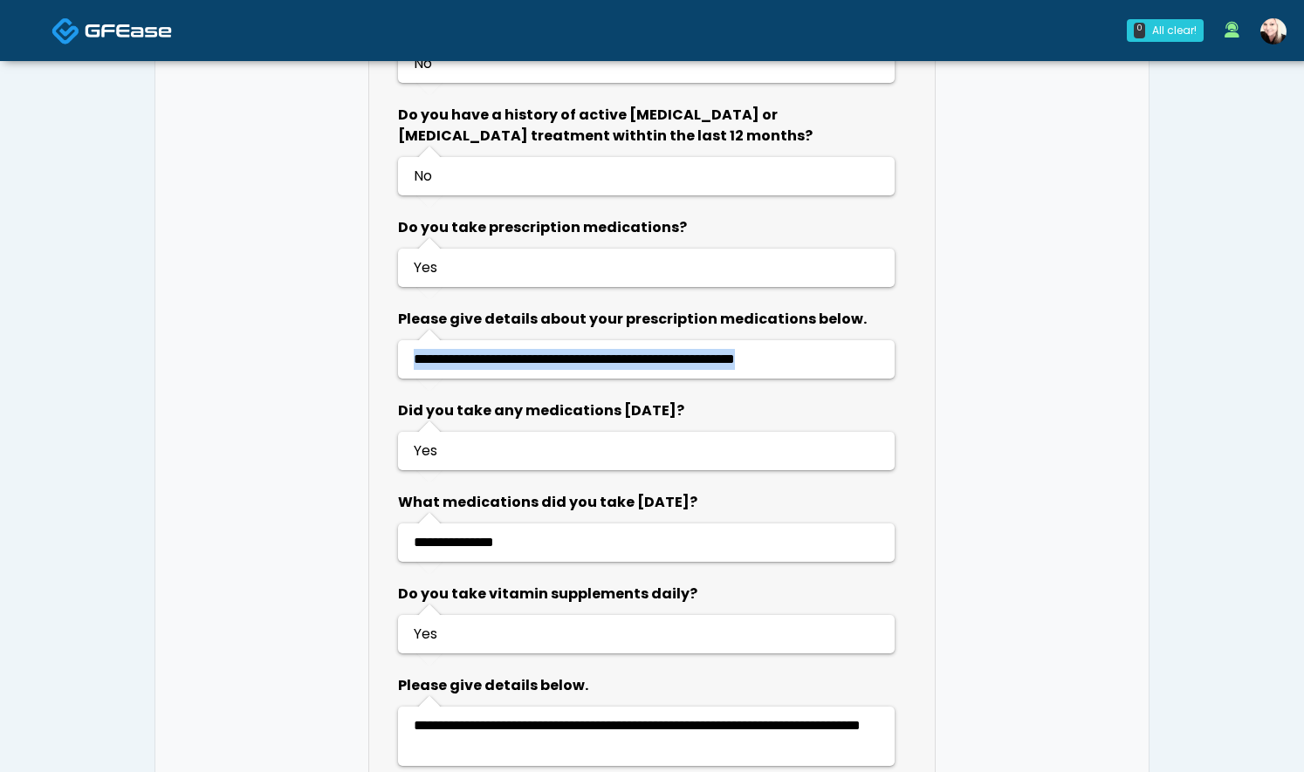
drag, startPoint x: 408, startPoint y: 356, endPoint x: 884, endPoint y: 375, distance: 476.0
click at [884, 375] on ul "**********" at bounding box center [646, 359] width 497 height 38
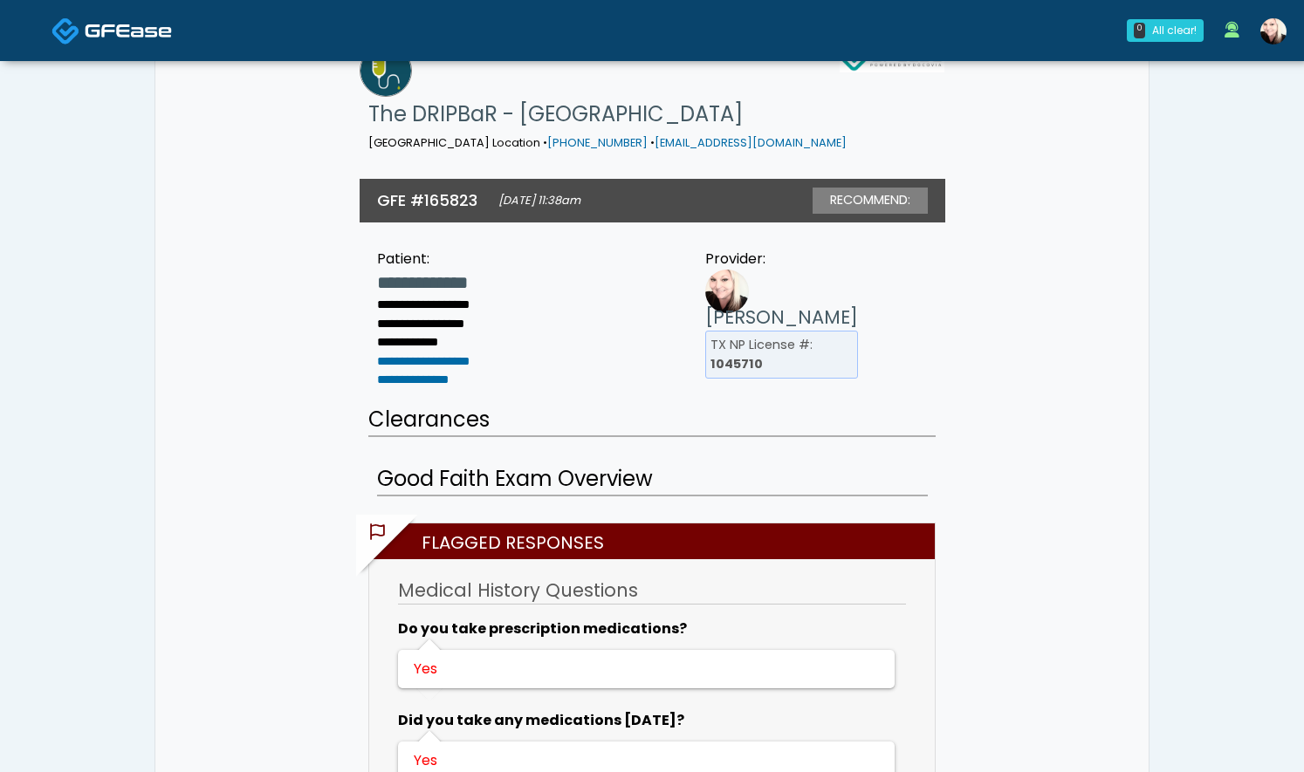
scroll to position [0, 0]
